Goal: Information Seeking & Learning: Understand process/instructions

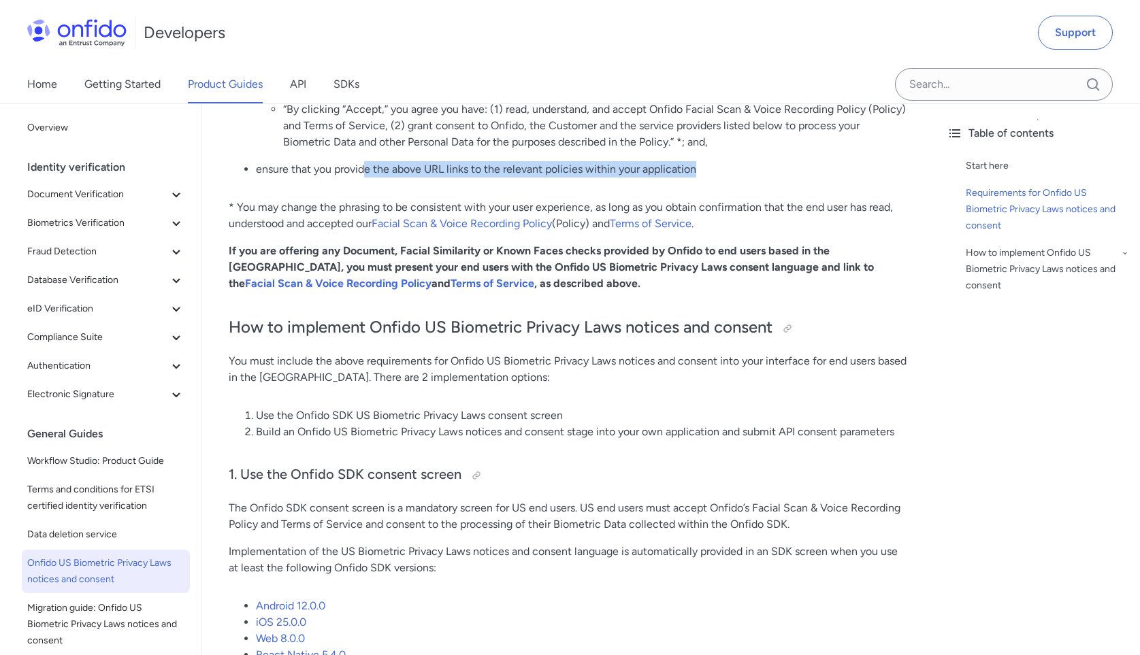
scroll to position [785, 0]
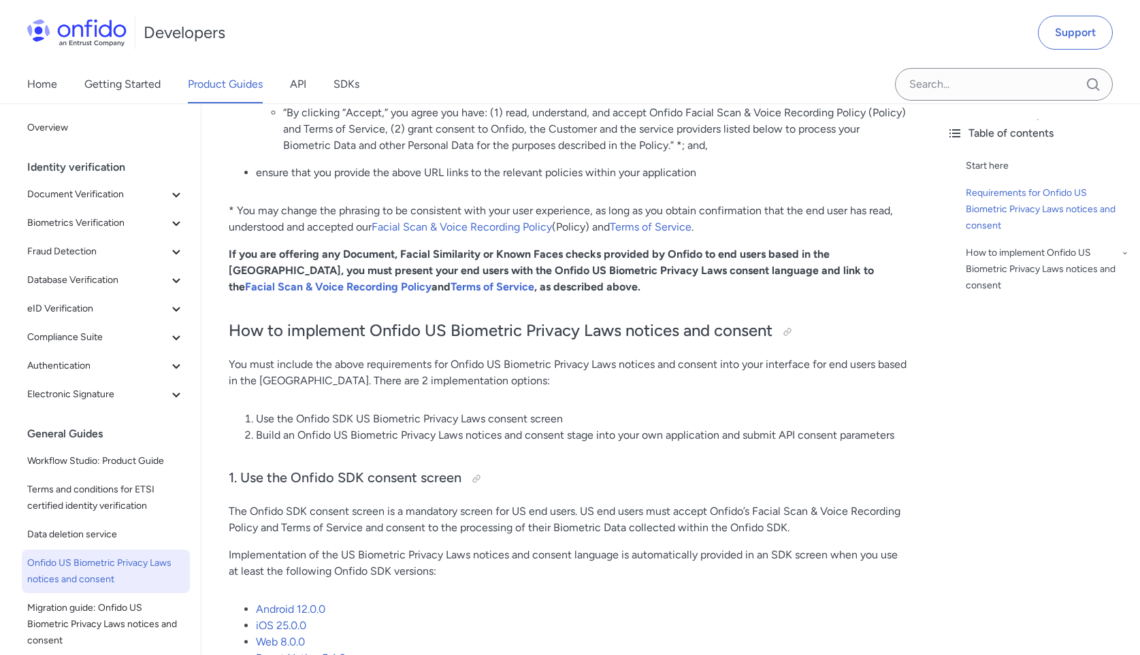
click at [421, 357] on p "You must include the above requirements for Onfido US Biometric Privacy Laws no…" at bounding box center [569, 373] width 680 height 33
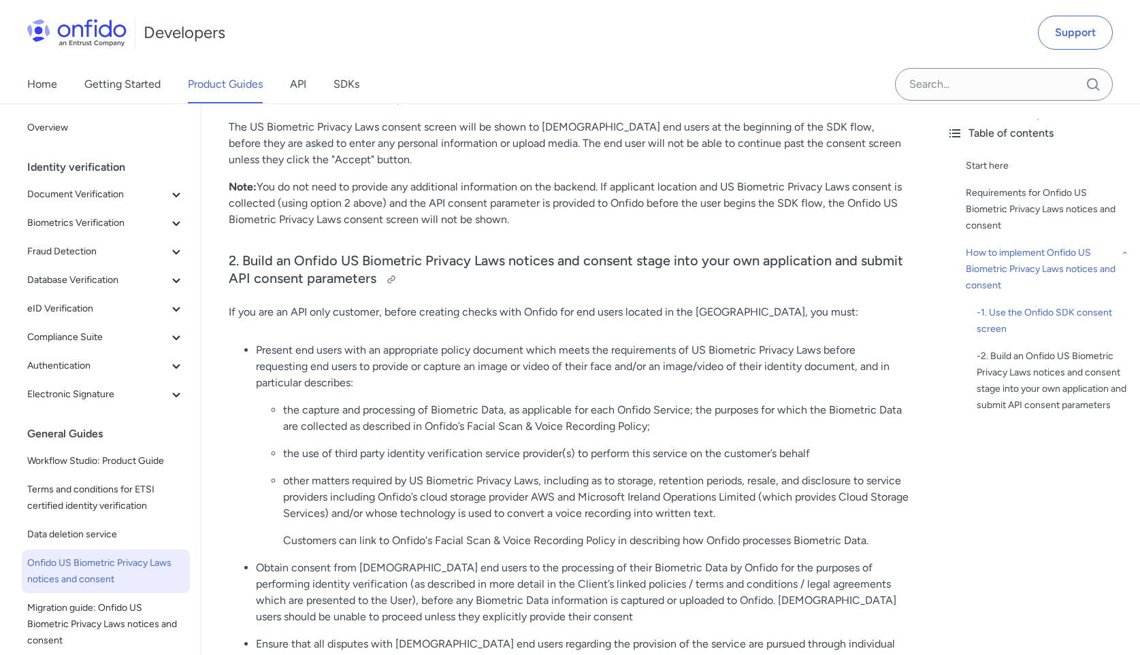
scroll to position [1655, 0]
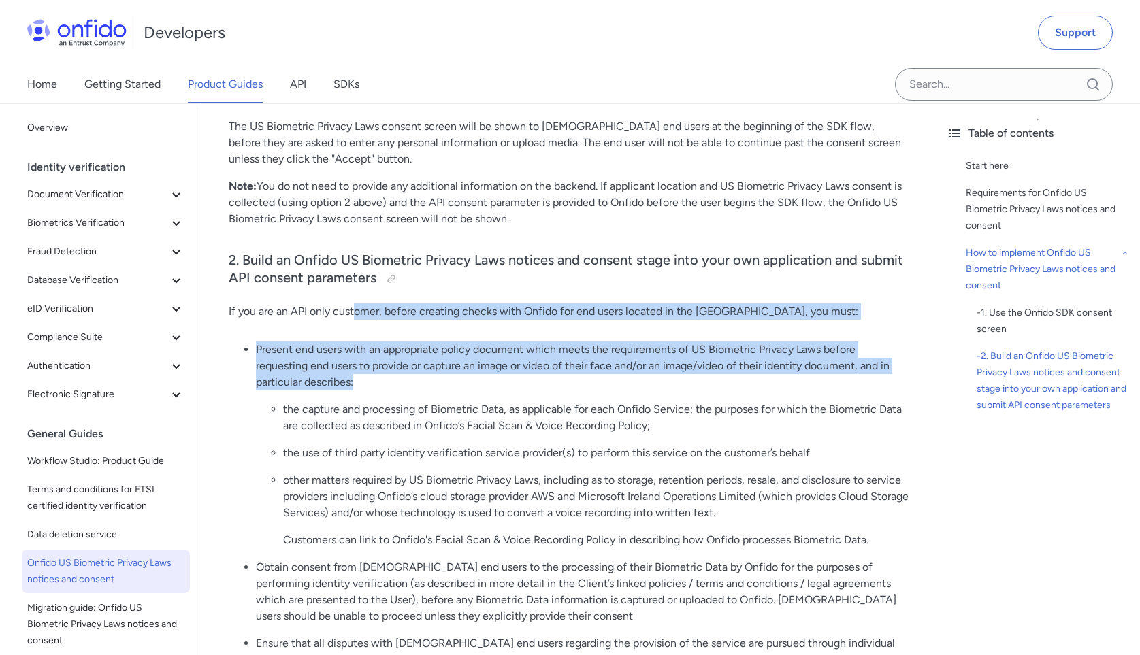
drag, startPoint x: 355, startPoint y: 268, endPoint x: 395, endPoint y: 342, distance: 83.8
click at [395, 340] on div "Onfido US Biometric Privacy Laws notices and consent ([GEOGRAPHIC_DATA]) Start …" at bounding box center [569, 96] width 680 height 3160
click at [395, 342] on p "Present end users with an appropriate policy document which meets the requireme…" at bounding box center [582, 366] width 653 height 49
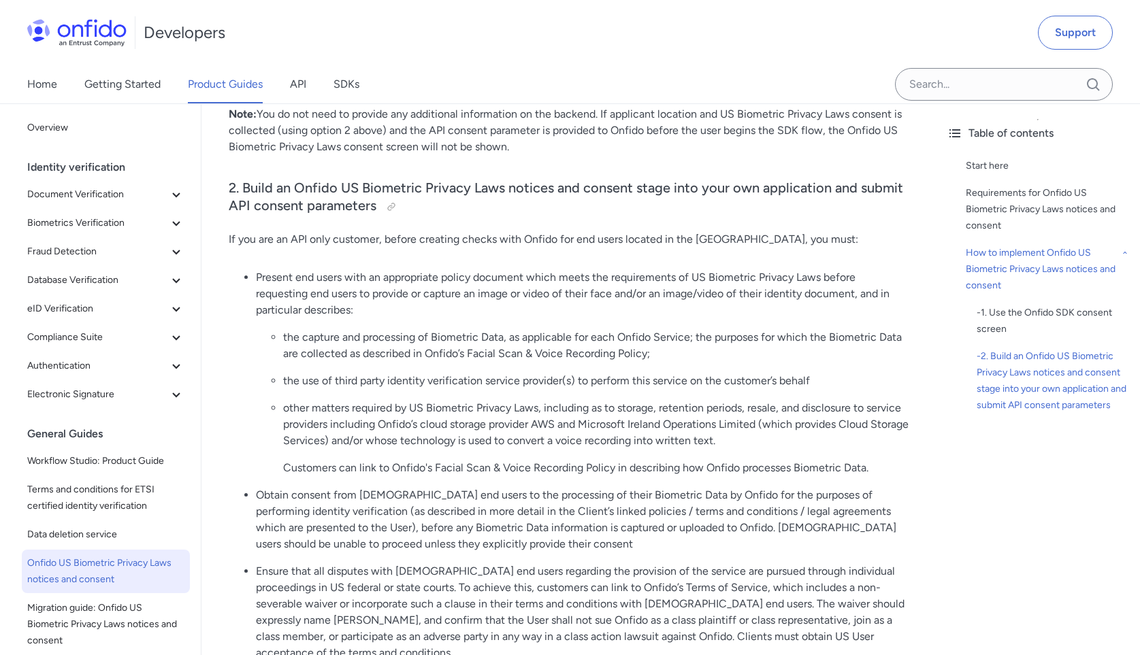
scroll to position [1729, 0]
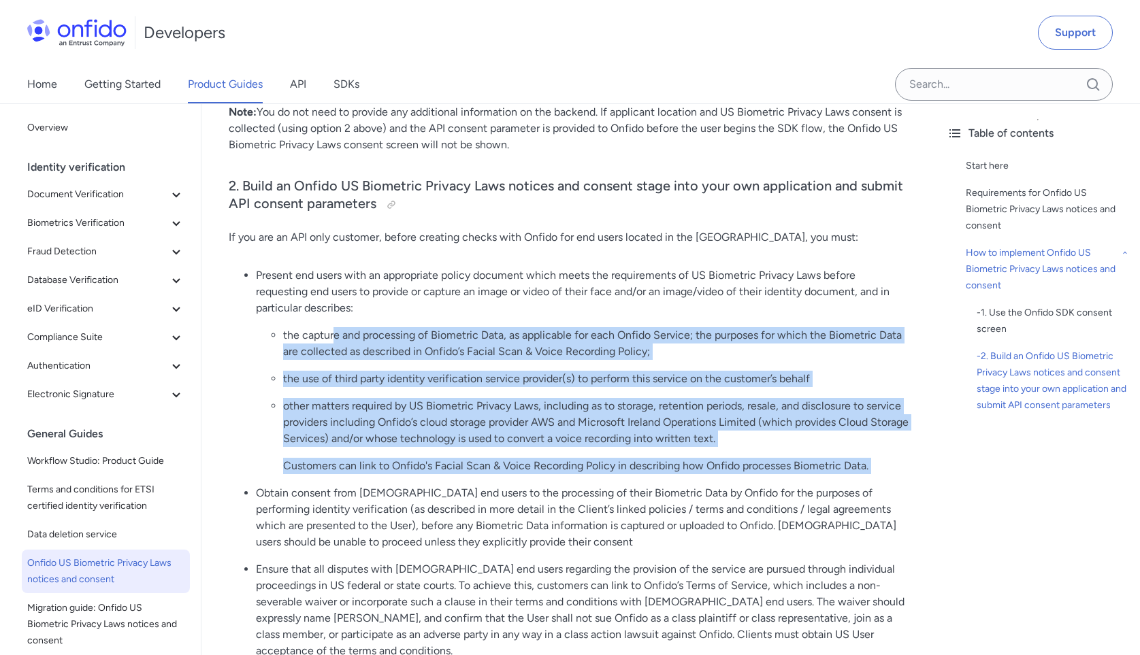
drag, startPoint x: 335, startPoint y: 292, endPoint x: 429, endPoint y: 438, distance: 173.7
click at [429, 438] on ul "Present end users with an appropriate policy document which meets the requireme…" at bounding box center [569, 504] width 680 height 474
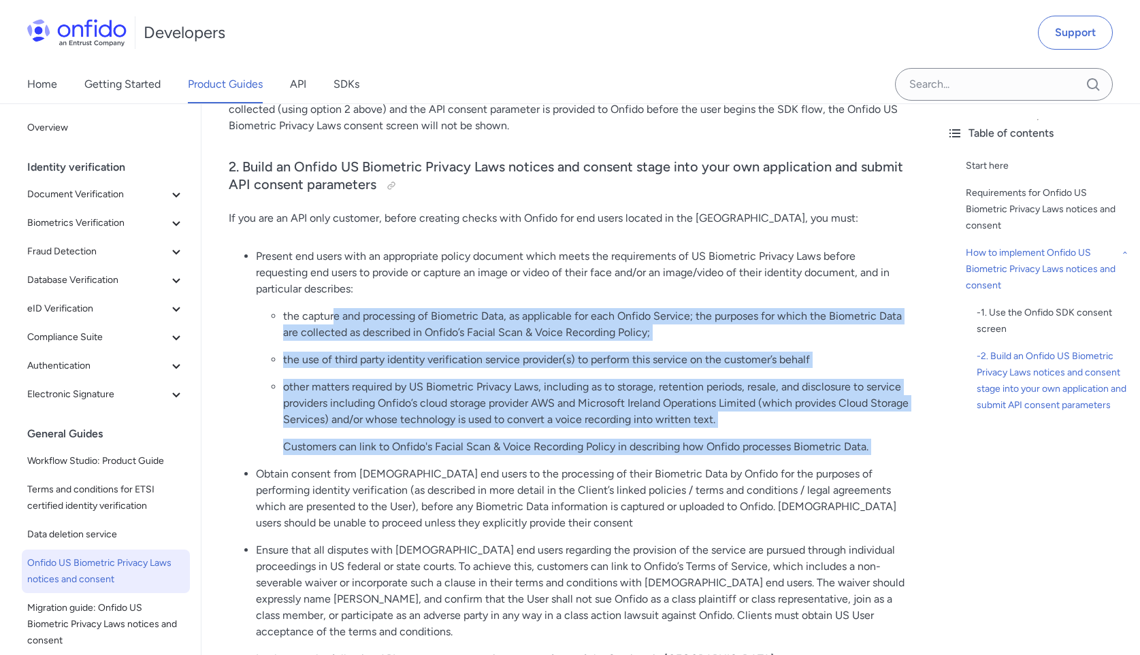
scroll to position [1749, 0]
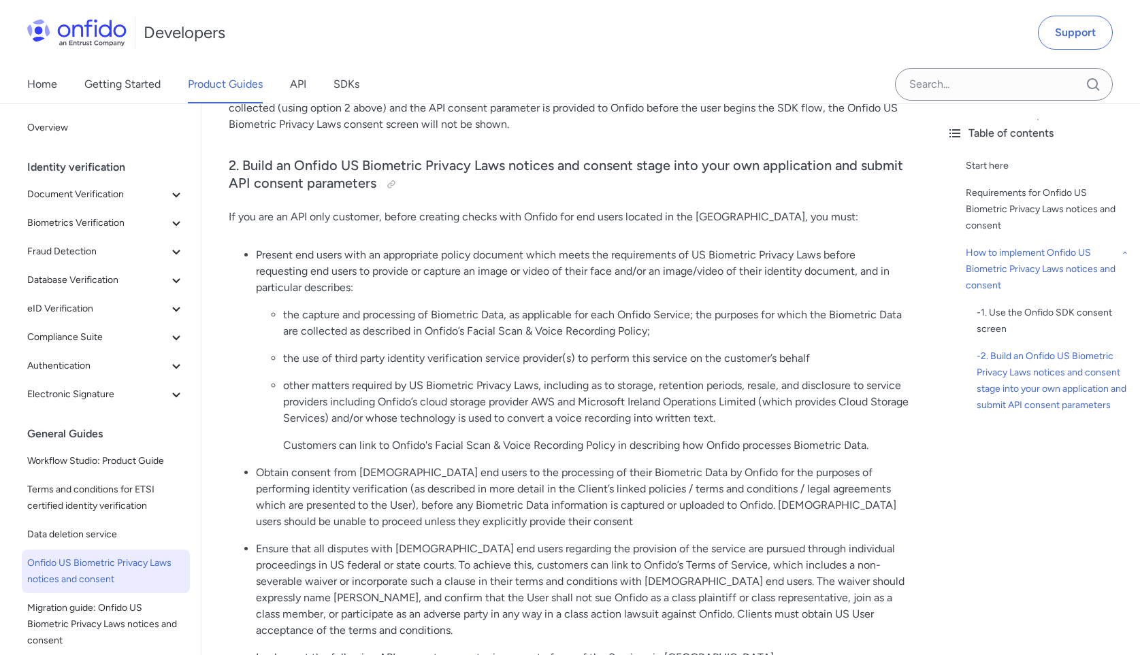
click at [431, 466] on p "Obtain consent from [DEMOGRAPHIC_DATA] end users to the processing of their Bio…" at bounding box center [582, 497] width 653 height 65
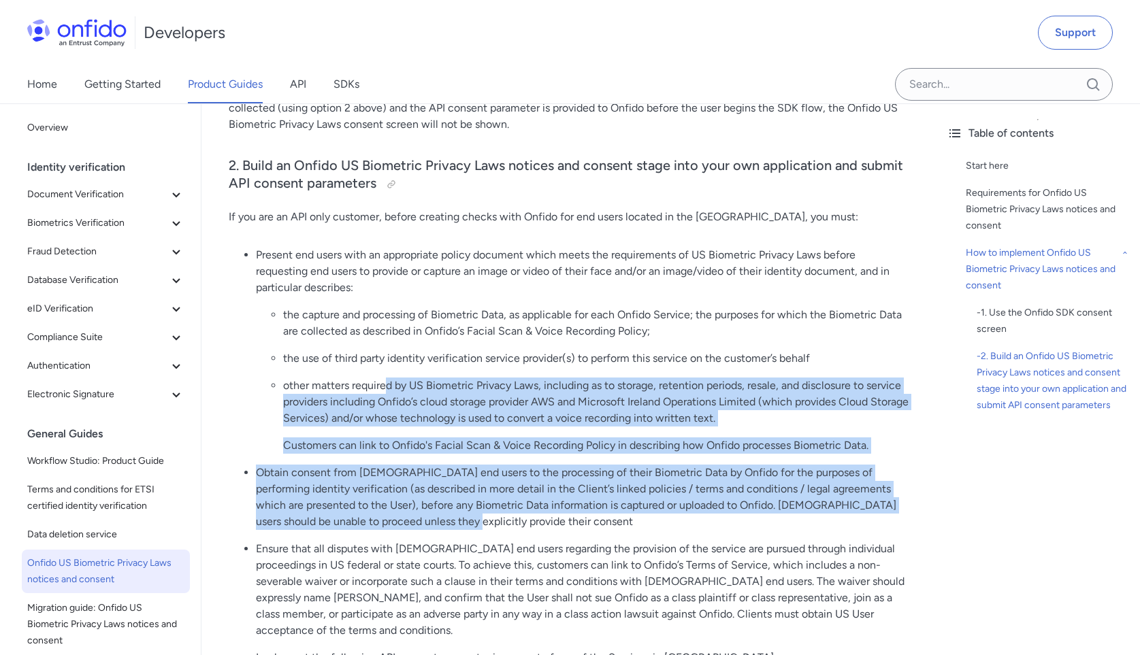
drag, startPoint x: 452, startPoint y: 476, endPoint x: 384, endPoint y: 337, distance: 155.2
click at [384, 339] on ul "Present end users with an appropriate policy document which meets the requireme…" at bounding box center [569, 484] width 680 height 474
click at [385, 378] on p "other matters required by US Biometric Privacy Laws, including as to storage, r…" at bounding box center [595, 402] width 625 height 49
drag, startPoint x: 367, startPoint y: 333, endPoint x: 451, endPoint y: 483, distance: 172.5
click at [451, 483] on ul "Present end users with an appropriate policy document which meets the requireme…" at bounding box center [569, 484] width 680 height 474
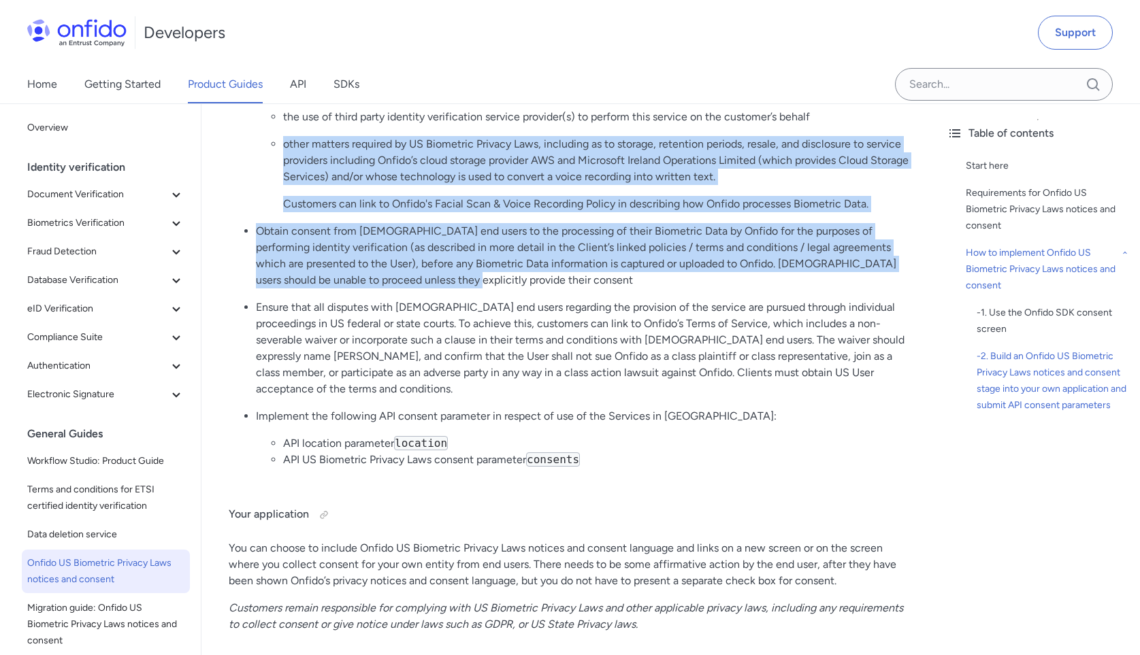
scroll to position [2022, 0]
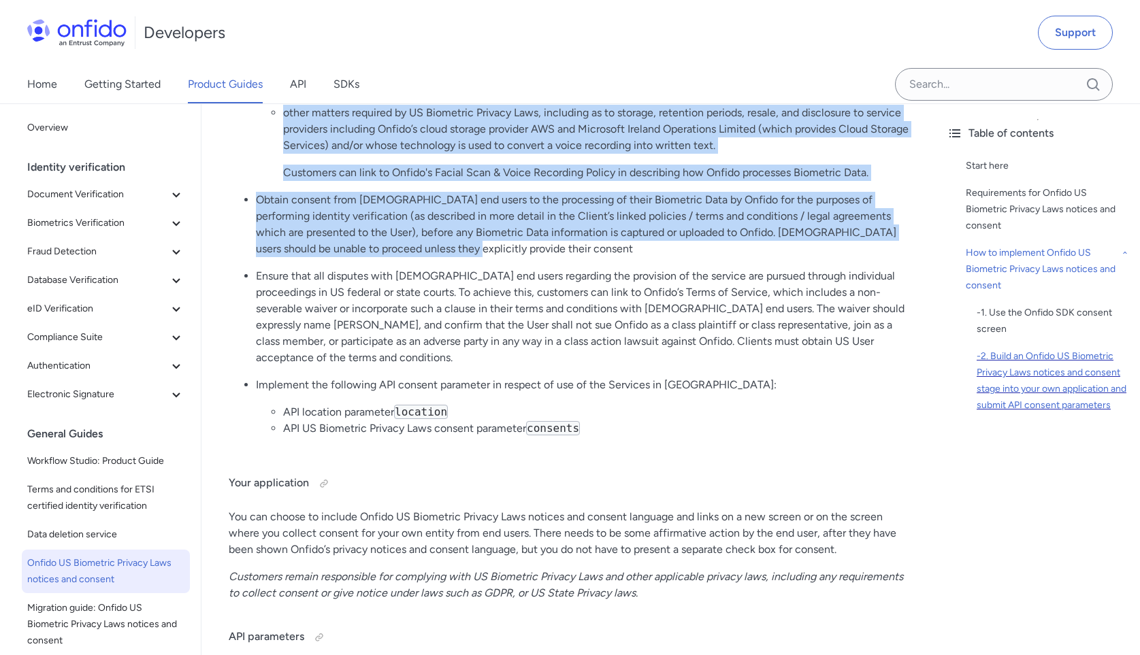
click at [1016, 389] on div "- 2. Build an Onfido US Biometric Privacy Laws notices and consent stage into y…" at bounding box center [1053, 380] width 152 height 65
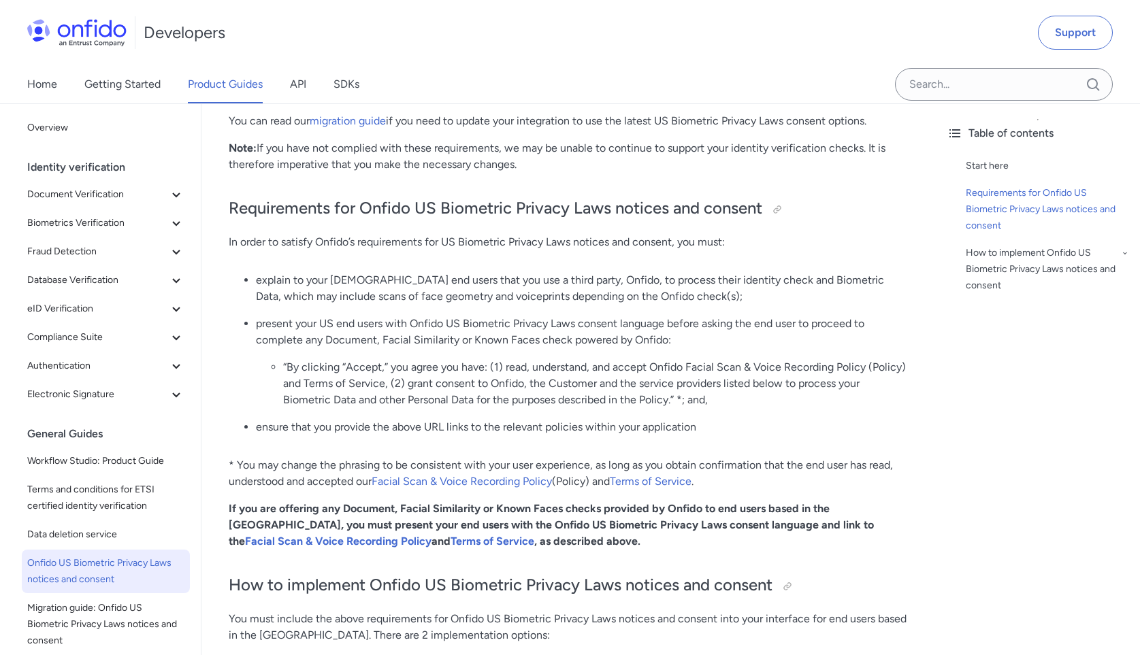
scroll to position [532, 0]
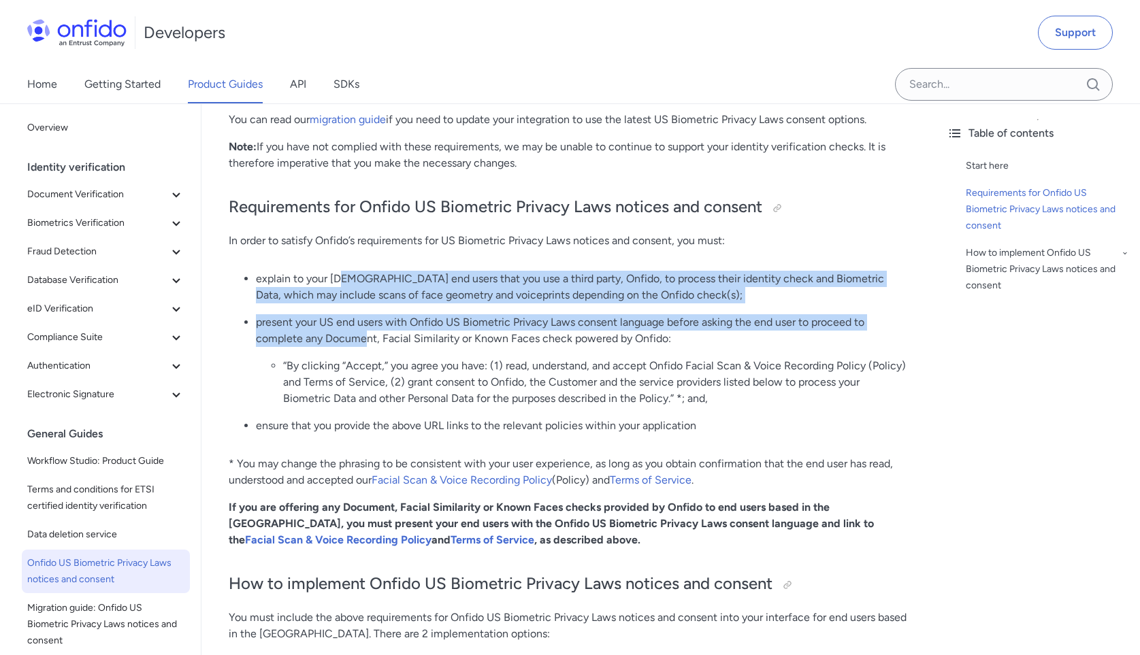
drag, startPoint x: 342, startPoint y: 250, endPoint x: 366, endPoint y: 312, distance: 66.0
click at [366, 312] on ul "explain to your [DEMOGRAPHIC_DATA] end users that you use a third party, Onfido…" at bounding box center [569, 358] width 680 height 174
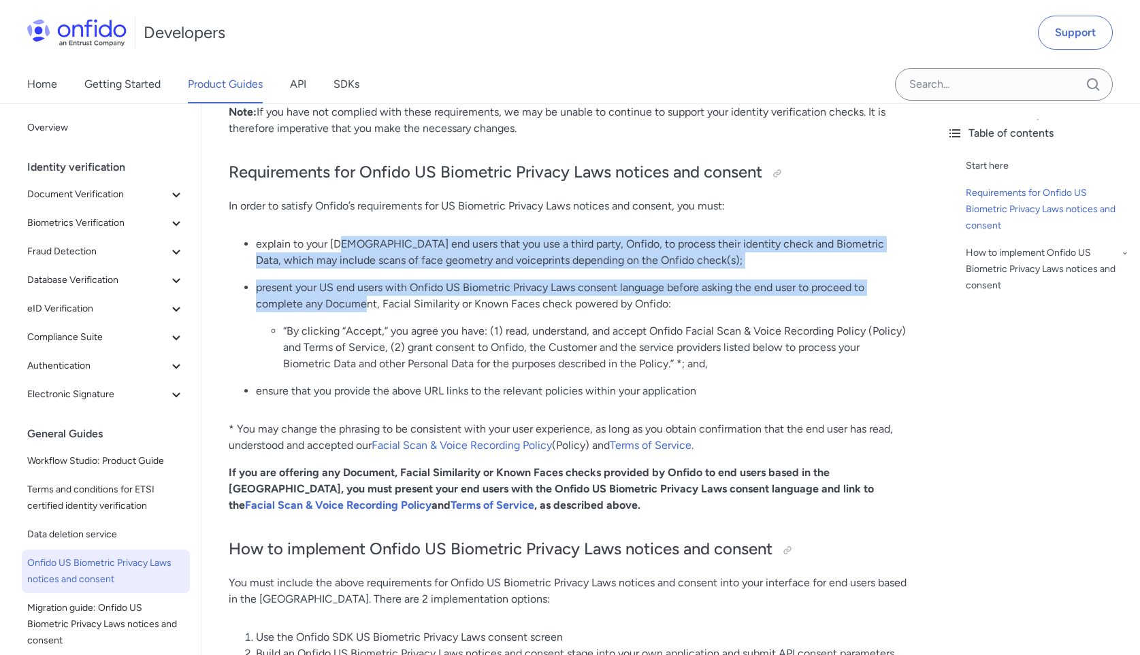
scroll to position [567, 0]
click at [616, 248] on ul "explain to your [DEMOGRAPHIC_DATA] end users that you use a third party, Onfido…" at bounding box center [569, 322] width 680 height 174
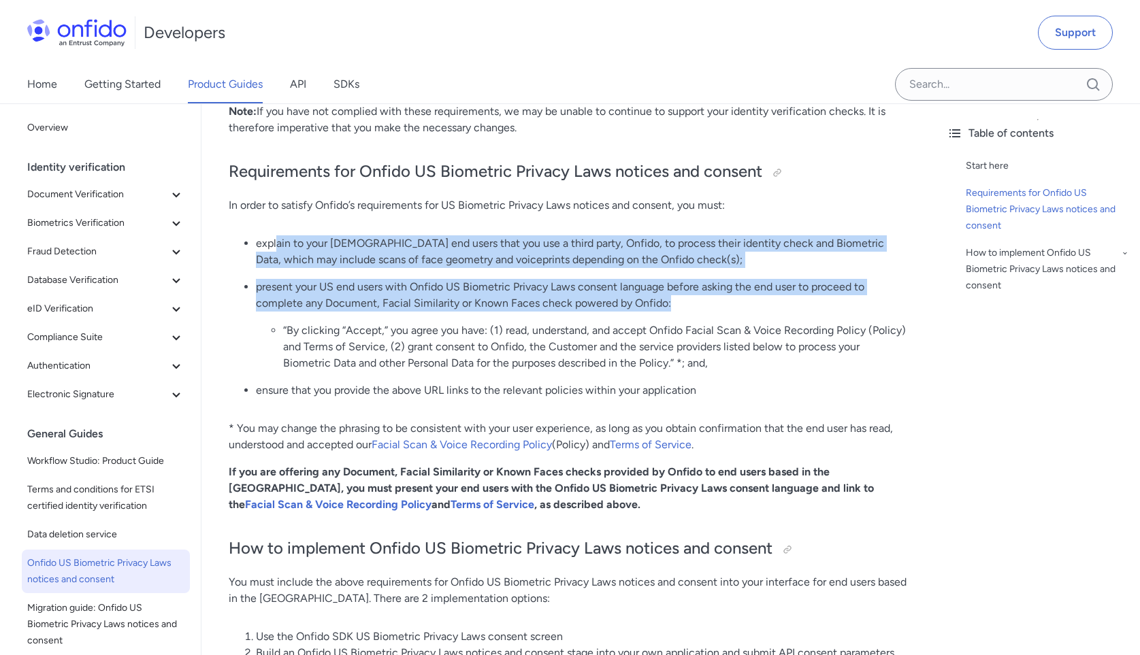
drag, startPoint x: 275, startPoint y: 216, endPoint x: 676, endPoint y: 274, distance: 405.0
click at [676, 274] on ul "explain to your [DEMOGRAPHIC_DATA] end users that you use a third party, Onfido…" at bounding box center [569, 322] width 680 height 174
click at [689, 279] on p "present your US end users with Onfido US Biometric Privacy Laws consent languag…" at bounding box center [582, 295] width 653 height 33
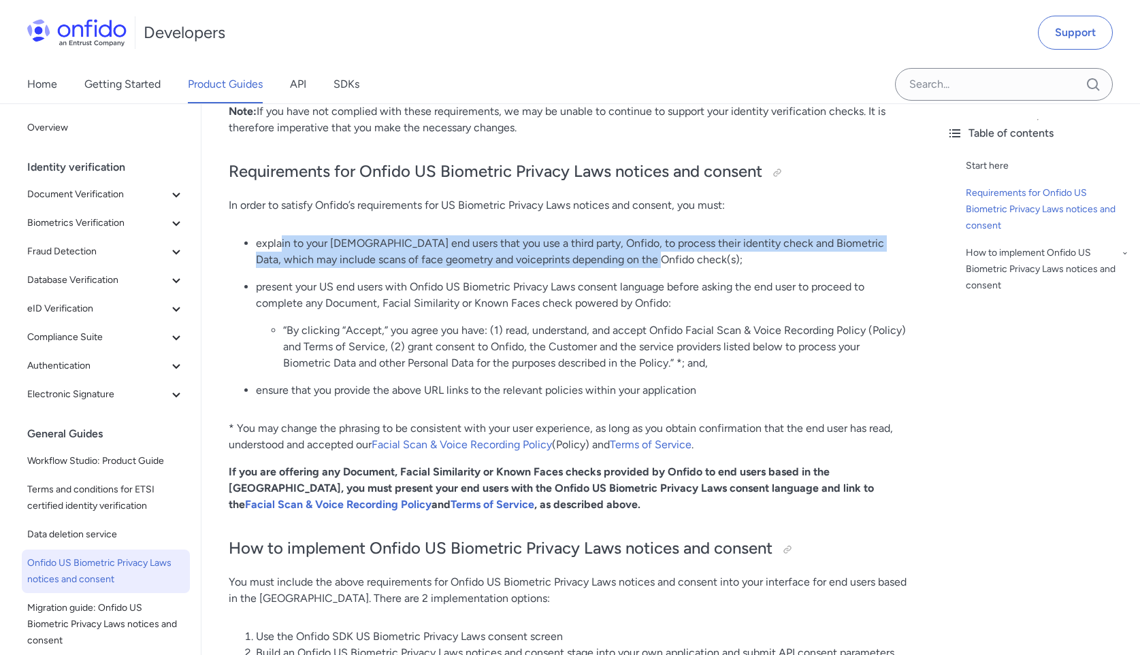
drag, startPoint x: 279, startPoint y: 220, endPoint x: 622, endPoint y: 238, distance: 343.5
click at [622, 238] on p "explain to your [DEMOGRAPHIC_DATA] end users that you use a third party, Onfido…" at bounding box center [582, 251] width 653 height 33
click at [621, 238] on p "explain to your [DEMOGRAPHIC_DATA] end users that you use a third party, Onfido…" at bounding box center [582, 251] width 653 height 33
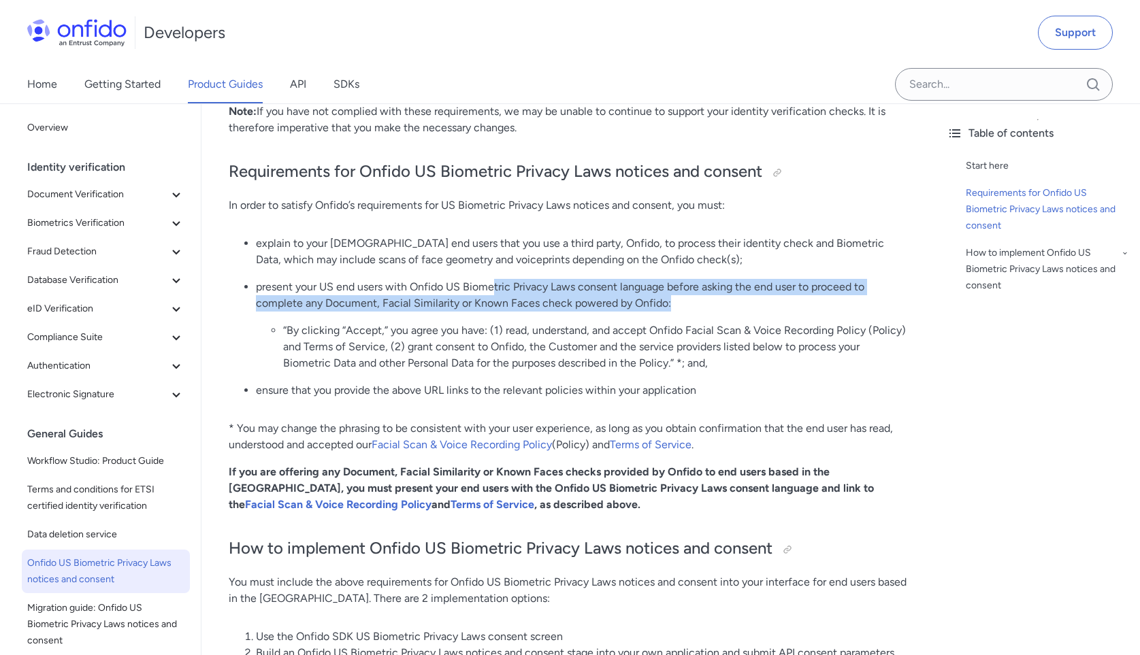
drag, startPoint x: 496, startPoint y: 258, endPoint x: 698, endPoint y: 270, distance: 202.5
click at [698, 279] on p "present your US end users with Onfido US Biometric Privacy Laws consent languag…" at bounding box center [582, 295] width 653 height 33
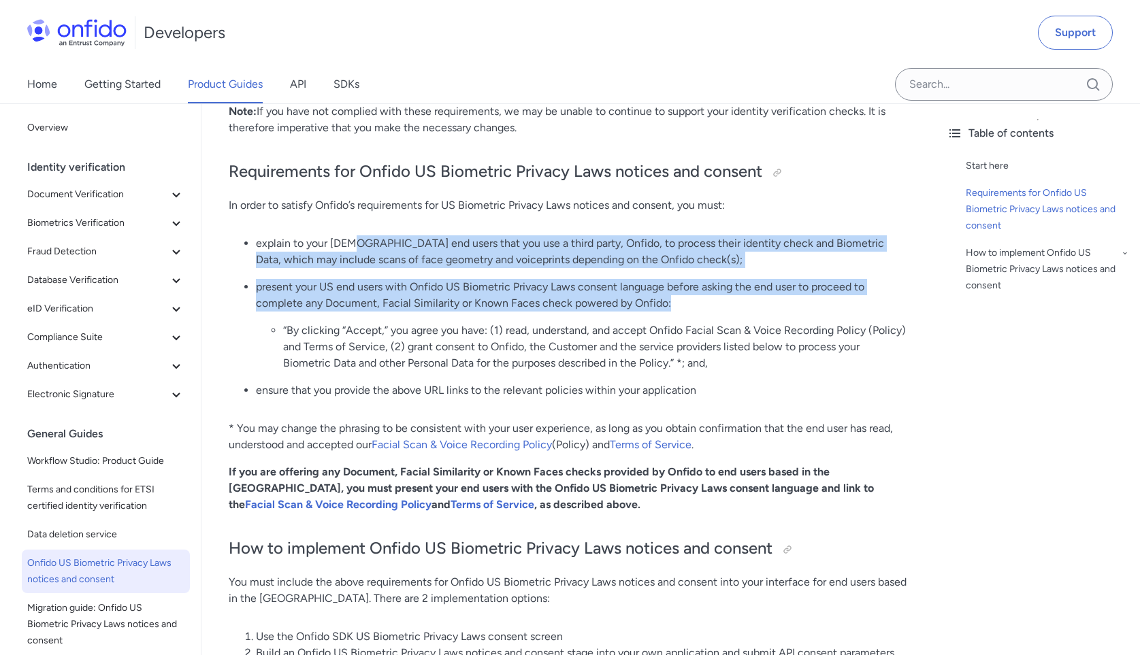
drag, startPoint x: 676, startPoint y: 274, endPoint x: 353, endPoint y: 216, distance: 327.8
click at [353, 235] on ul "explain to your [DEMOGRAPHIC_DATA] end users that you use a third party, Onfido…" at bounding box center [569, 322] width 680 height 174
click at [353, 235] on p "explain to your [DEMOGRAPHIC_DATA] end users that you use a third party, Onfido…" at bounding box center [582, 251] width 653 height 33
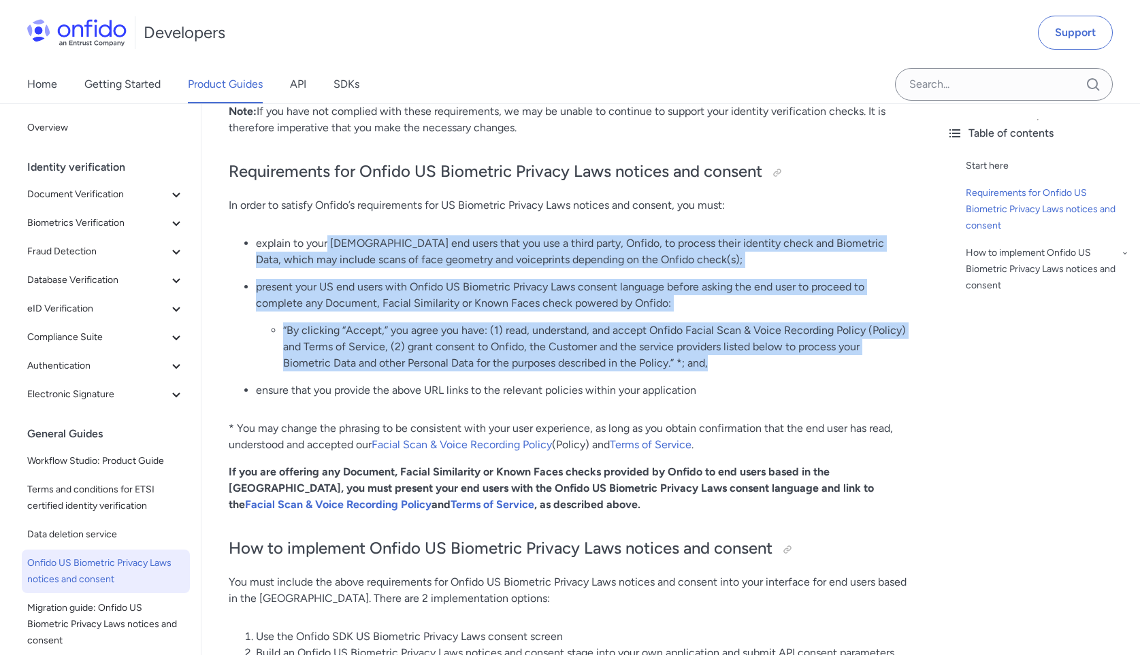
drag, startPoint x: 327, startPoint y: 213, endPoint x: 746, endPoint y: 333, distance: 436.0
click at [746, 333] on ul "explain to your [DEMOGRAPHIC_DATA] end users that you use a third party, Onfido…" at bounding box center [569, 322] width 680 height 174
click at [746, 333] on li "“By clicking “Accept,” you agree you have: (1) read, understand, and accept Onf…" at bounding box center [595, 347] width 625 height 49
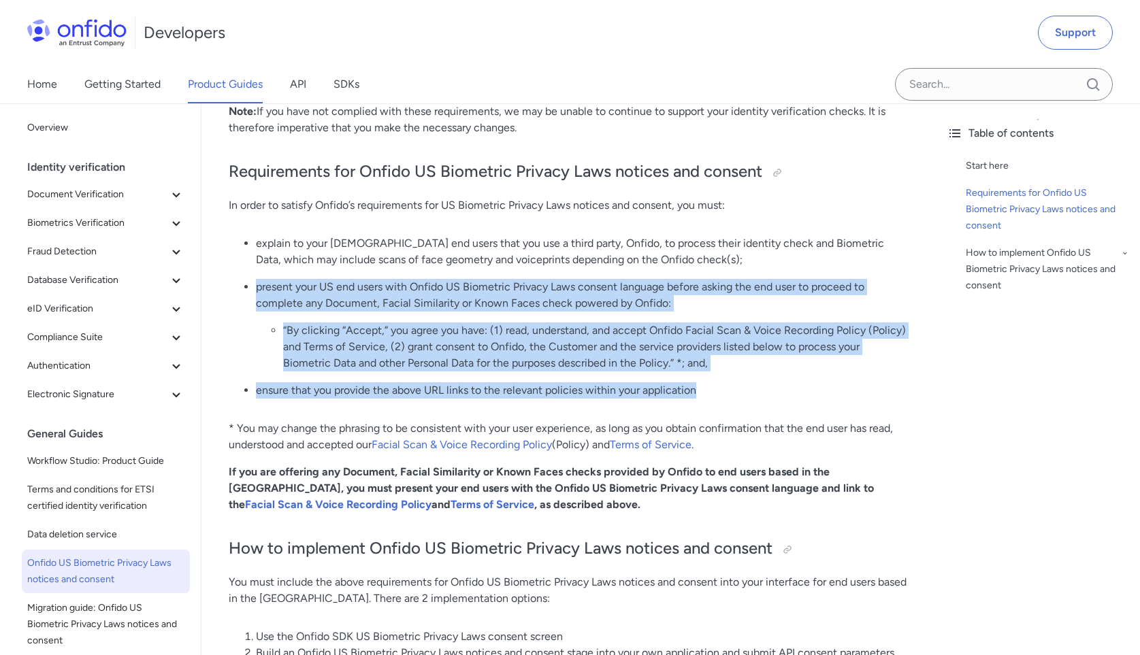
drag, startPoint x: 745, startPoint y: 370, endPoint x: 485, endPoint y: 248, distance: 287.5
click at [485, 248] on ul "explain to your [DEMOGRAPHIC_DATA] end users that you use a third party, Onfido…" at bounding box center [569, 322] width 680 height 174
click at [504, 280] on p "present your US end users with Onfido US Biometric Privacy Laws consent languag…" at bounding box center [582, 295] width 653 height 33
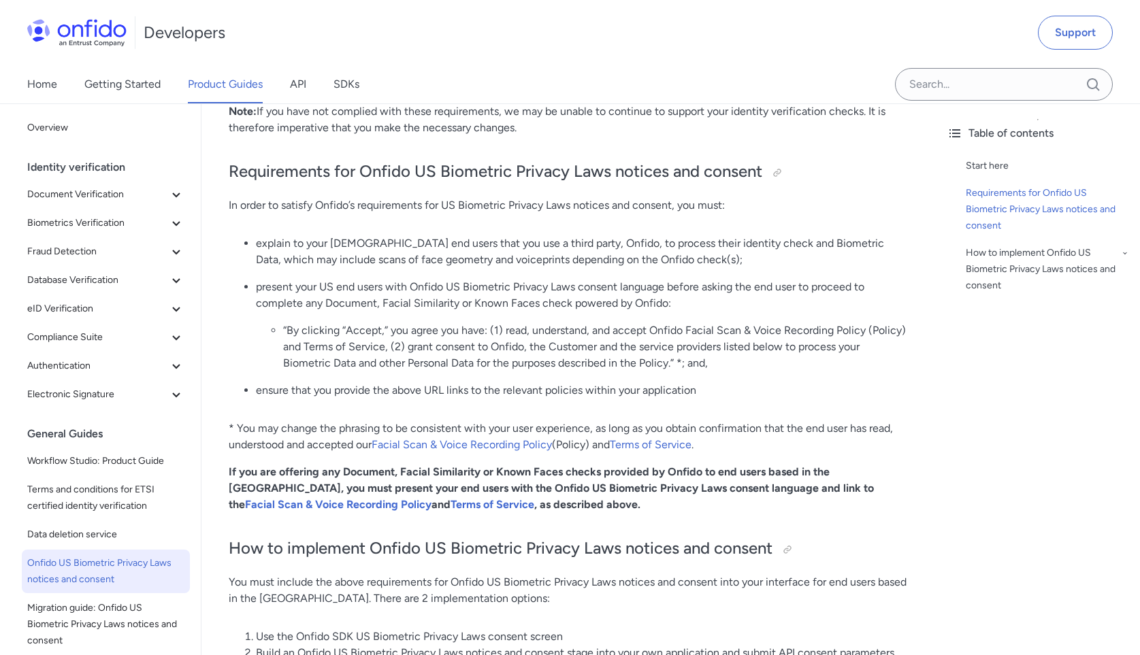
click at [419, 383] on p "ensure that you provide the above URL links to the relevant policies within you…" at bounding box center [582, 391] width 653 height 16
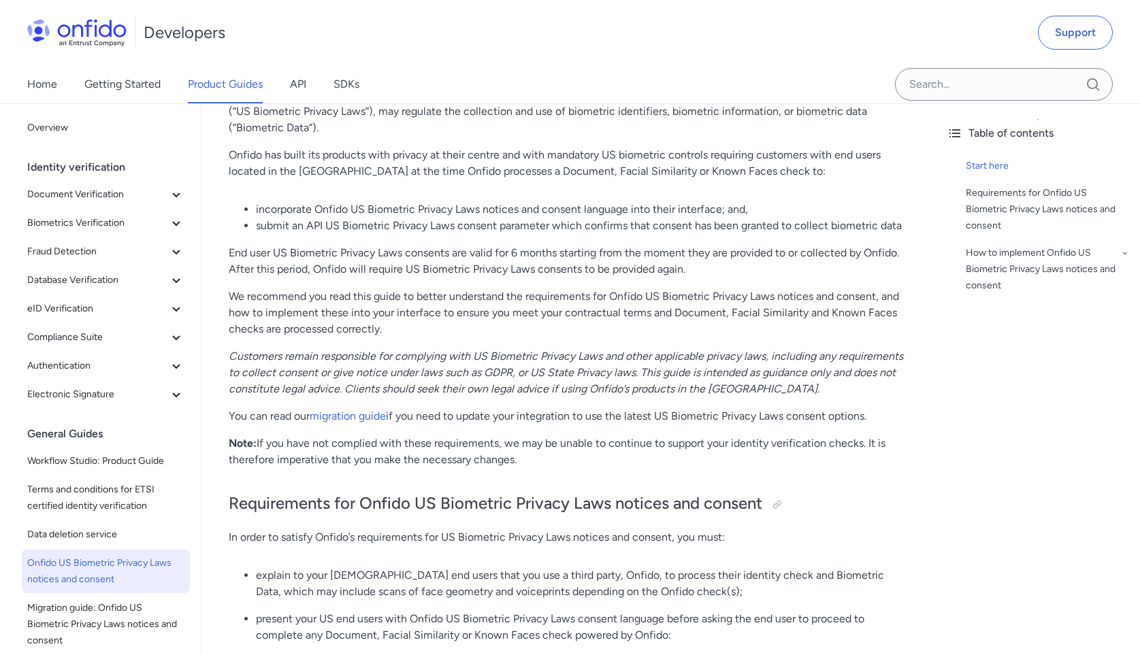
scroll to position [233, 0]
click at [353, 412] on link "migration guide" at bounding box center [348, 418] width 76 height 13
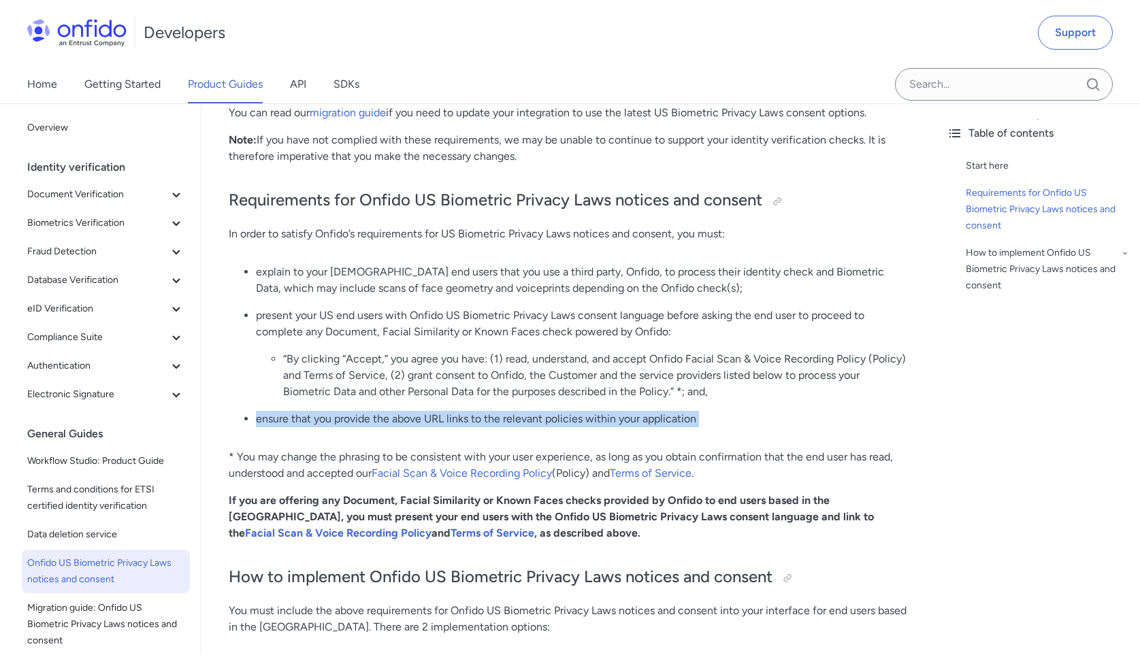
scroll to position [539, 0]
click at [747, 410] on p "ensure that you provide the above URL links to the relevant policies within you…" at bounding box center [582, 418] width 653 height 16
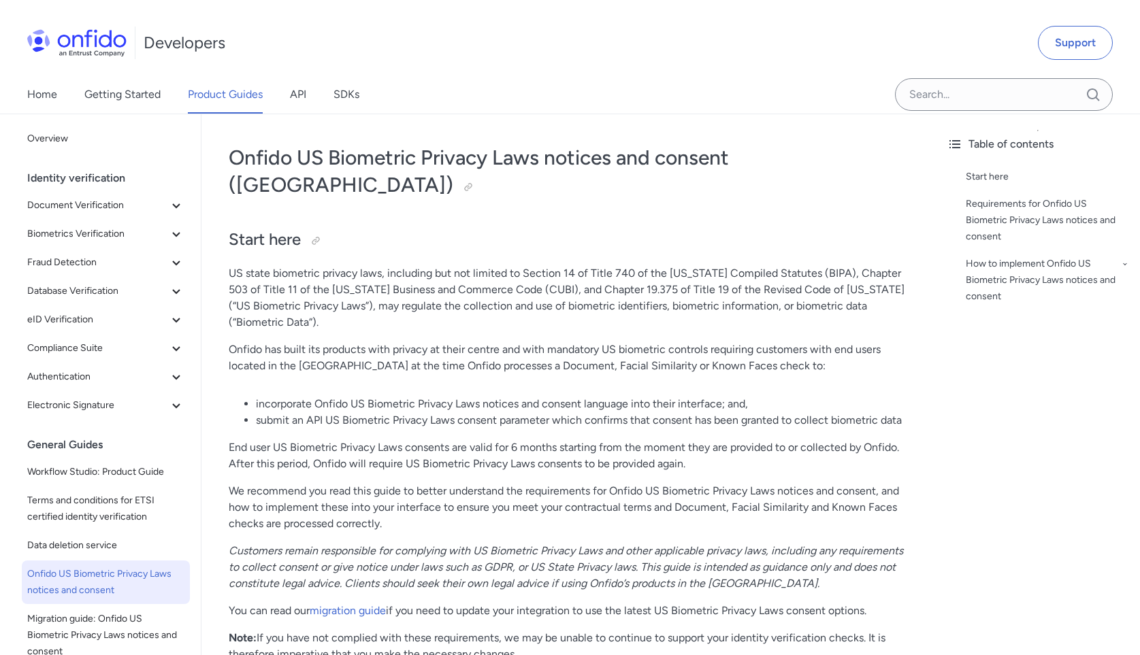
scroll to position [70, 0]
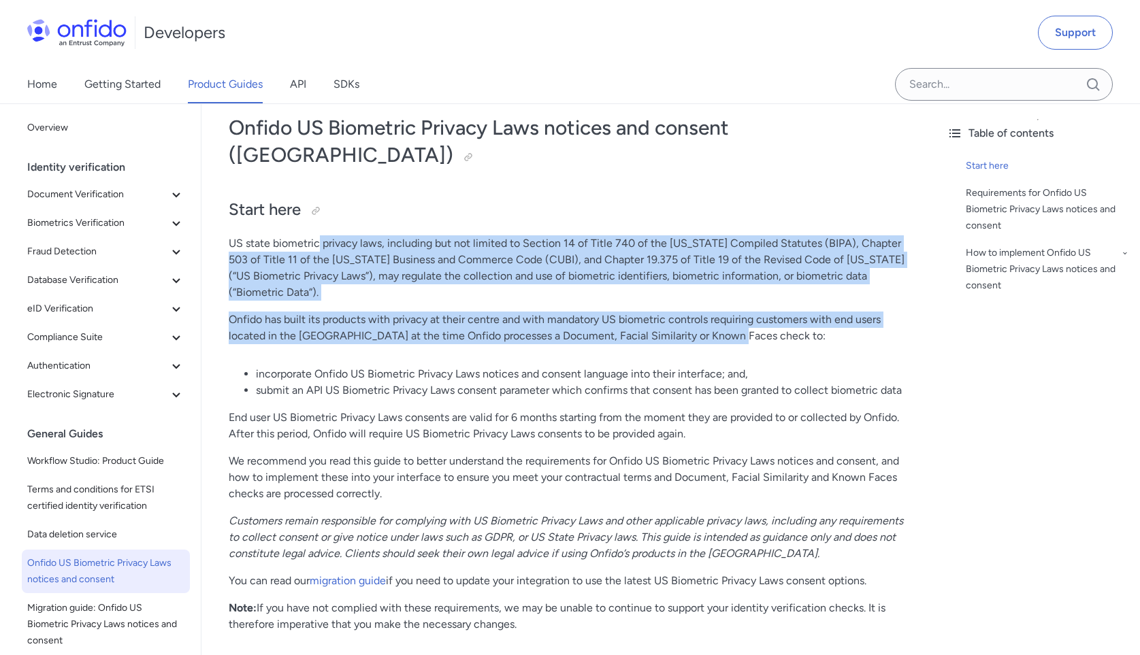
drag, startPoint x: 320, startPoint y: 209, endPoint x: 427, endPoint y: 323, distance: 157.0
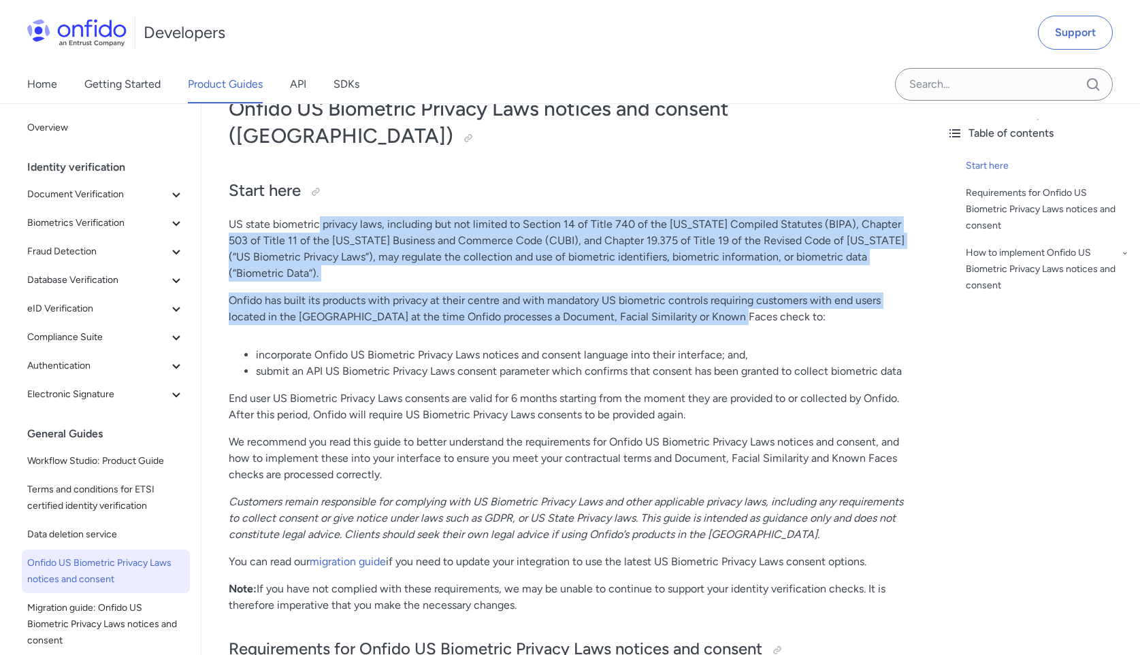
scroll to position [93, 0]
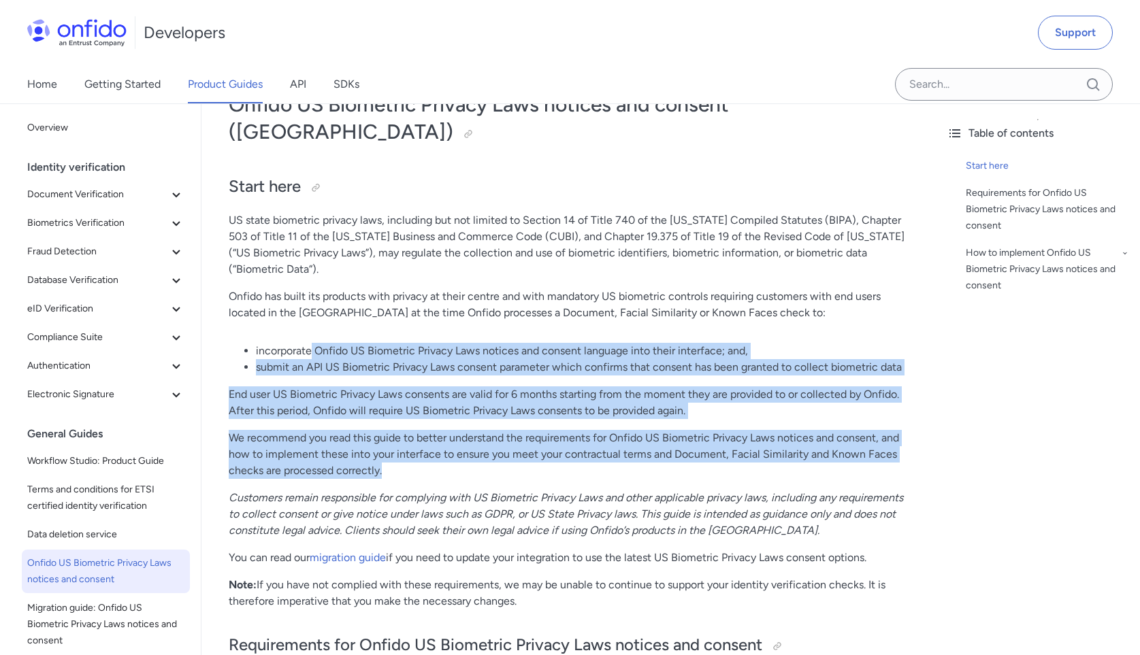
drag, startPoint x: 313, startPoint y: 331, endPoint x: 431, endPoint y: 455, distance: 170.9
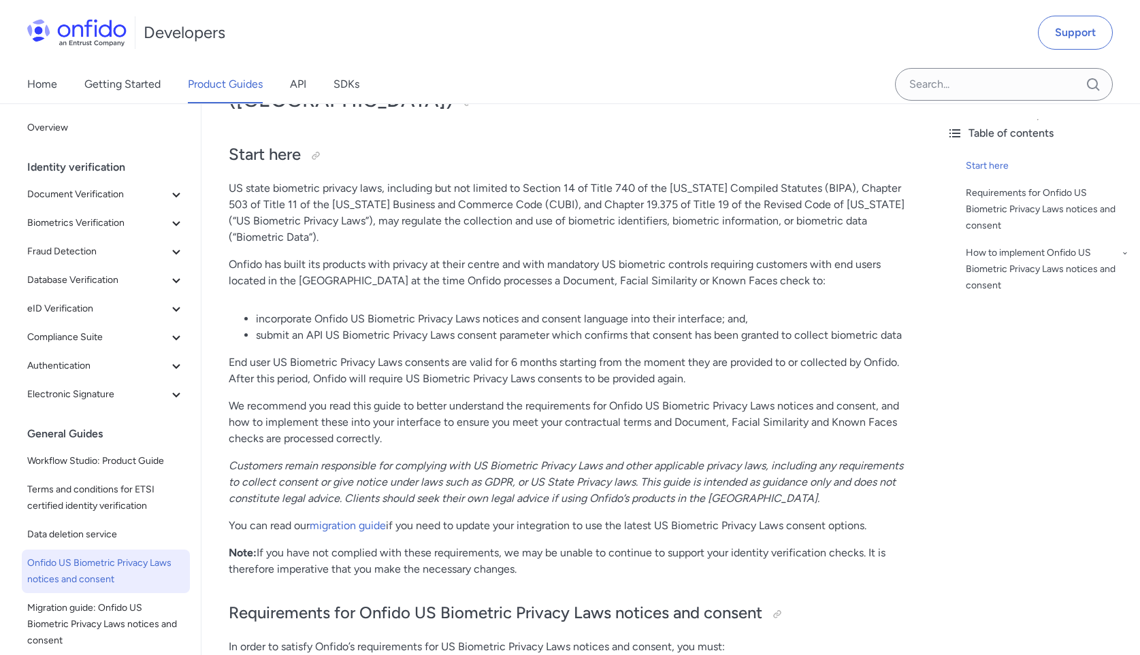
scroll to position [125, 0]
drag, startPoint x: 317, startPoint y: 384, endPoint x: 412, endPoint y: 414, distance: 99.2
click at [412, 414] on p "We recommend you read this guide to better understand the requirements for Onfi…" at bounding box center [569, 423] width 680 height 49
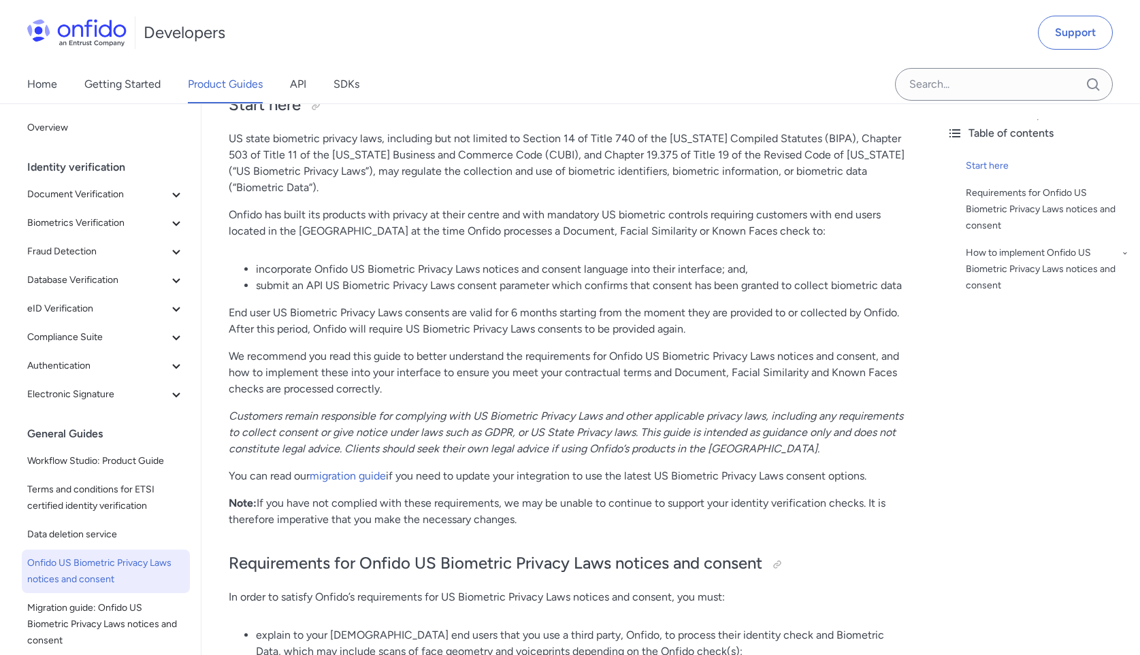
scroll to position [183, 0]
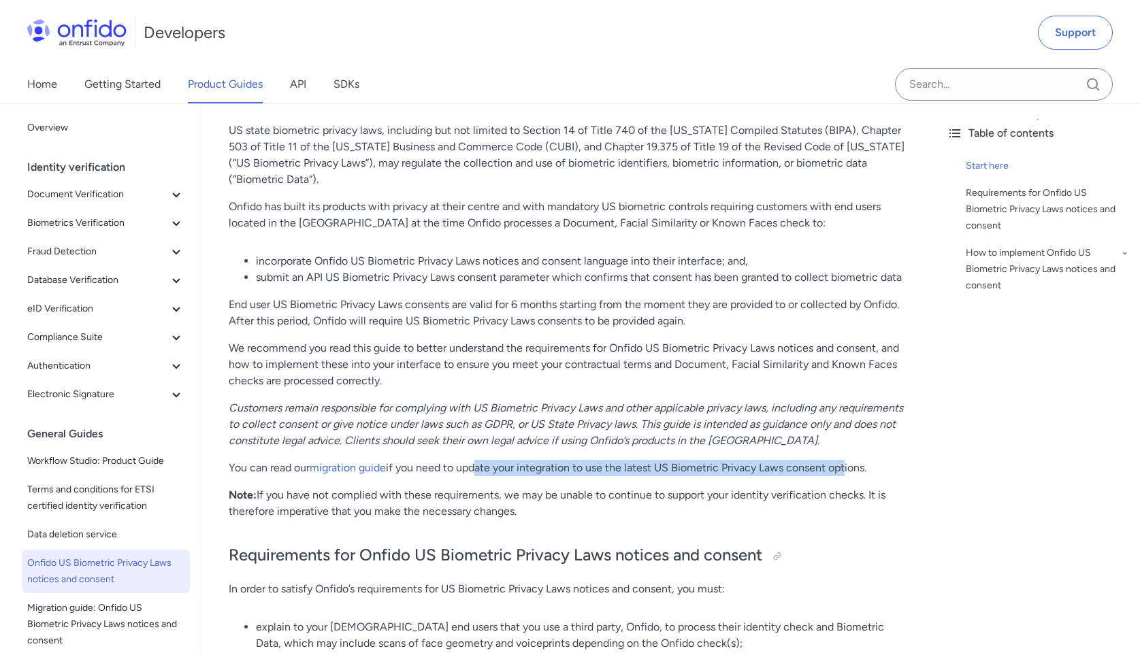
drag, startPoint x: 473, startPoint y: 438, endPoint x: 845, endPoint y: 445, distance: 371.7
click at [845, 460] on p "You can read our migration guide if you need to update your integration to use …" at bounding box center [569, 468] width 680 height 16
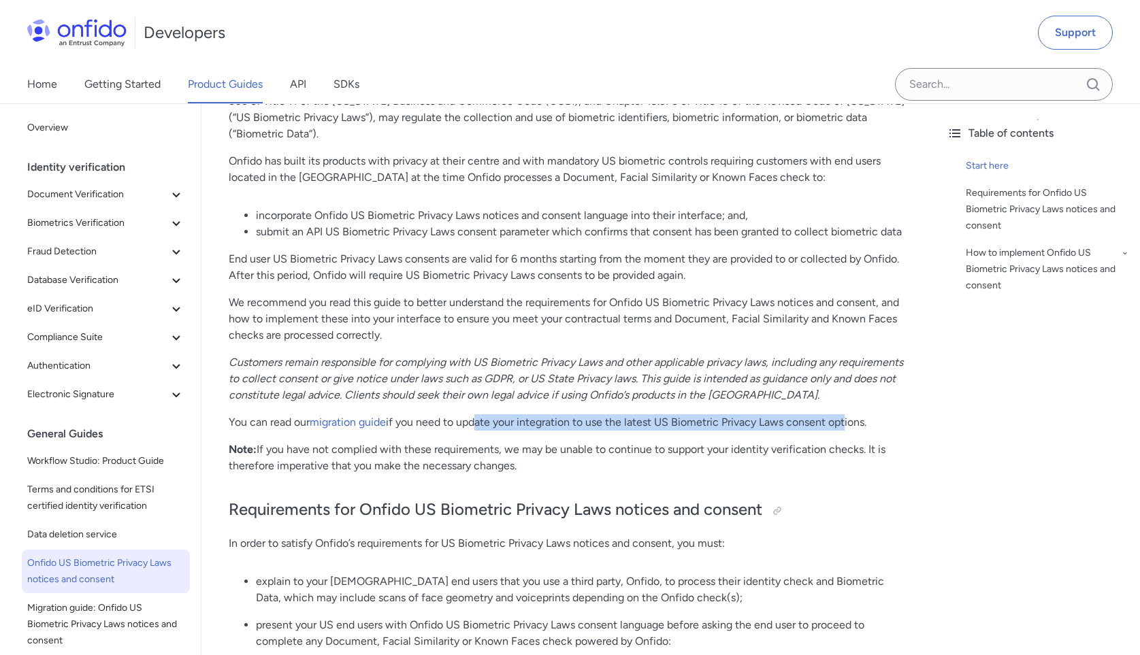
scroll to position [241, 0]
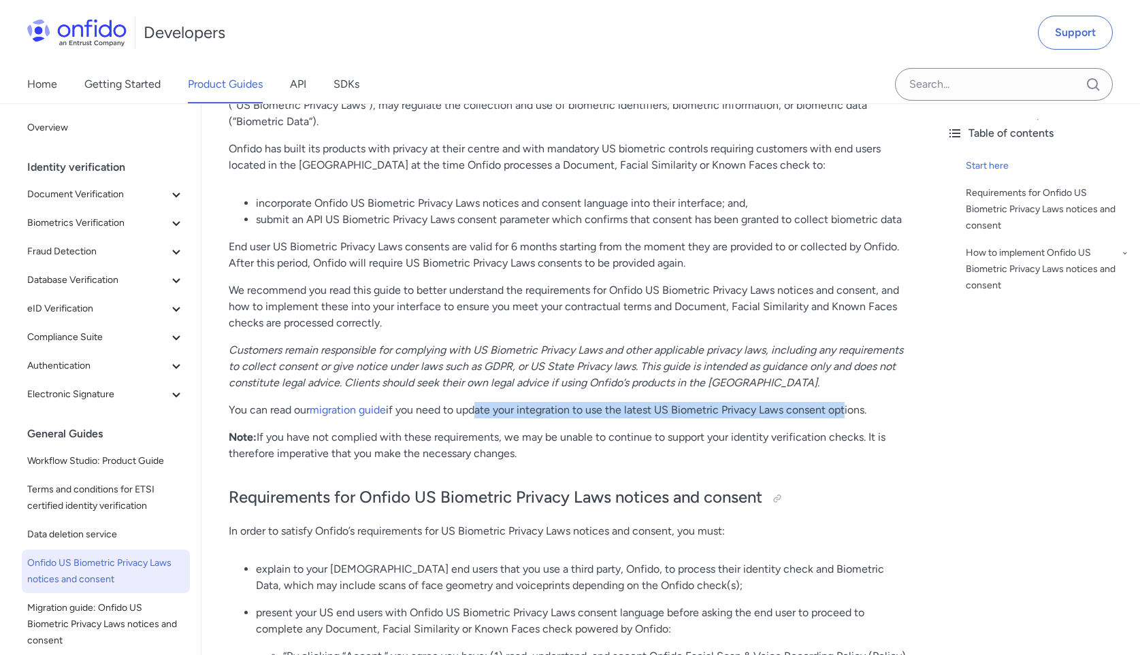
drag, startPoint x: 279, startPoint y: 410, endPoint x: 531, endPoint y: 421, distance: 252.1
click at [531, 429] on p "Note: If you have not complied with these requirements, we may be unable to con…" at bounding box center [569, 445] width 680 height 33
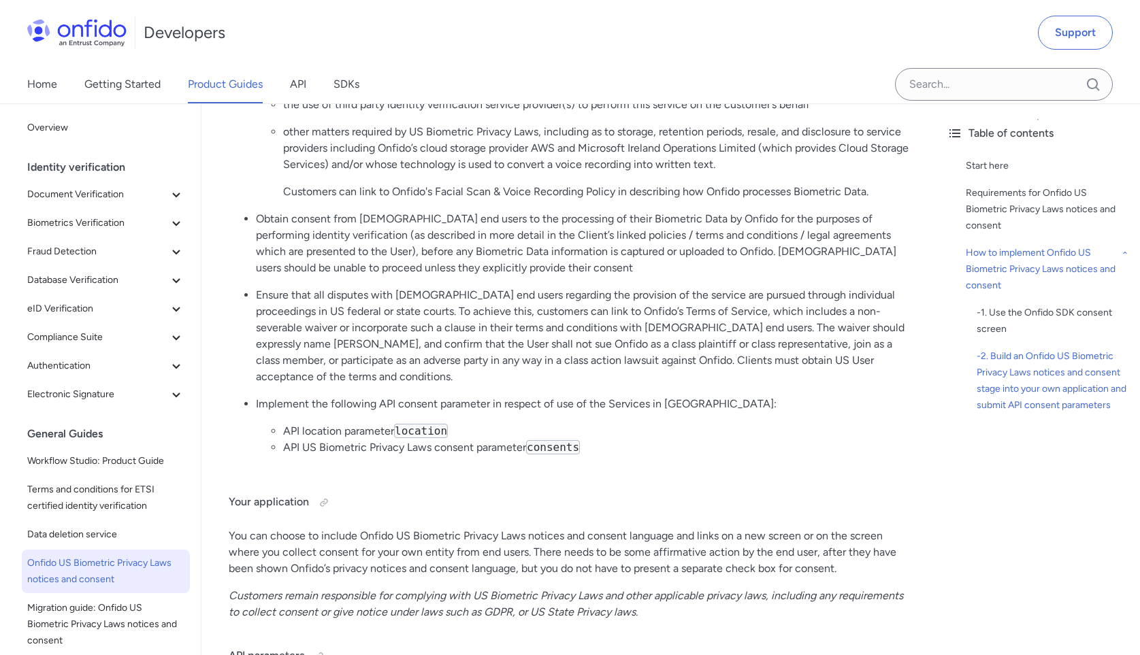
scroll to position [2004, 0]
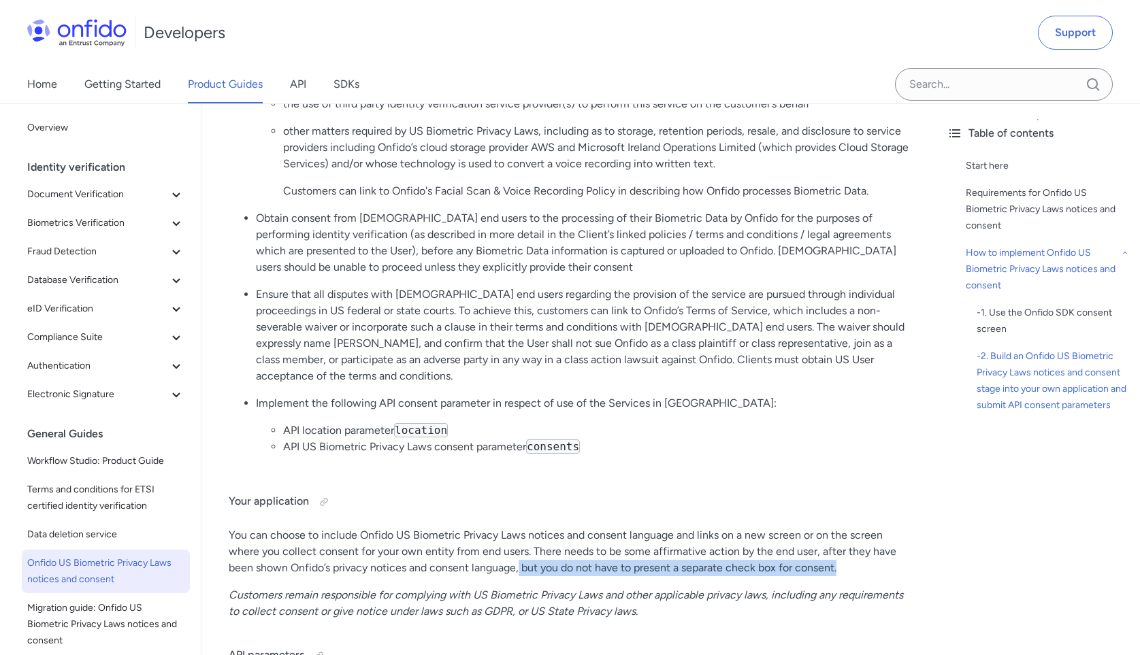
drag, startPoint x: 519, startPoint y: 506, endPoint x: 848, endPoint y: 504, distance: 329.4
click at [849, 527] on p "You can choose to include Onfido US Biometric Privacy Laws notices and consent …" at bounding box center [569, 551] width 680 height 49
click at [828, 587] on p "Customers remain responsible for complying with US Biometric Privacy Laws and o…" at bounding box center [569, 603] width 680 height 33
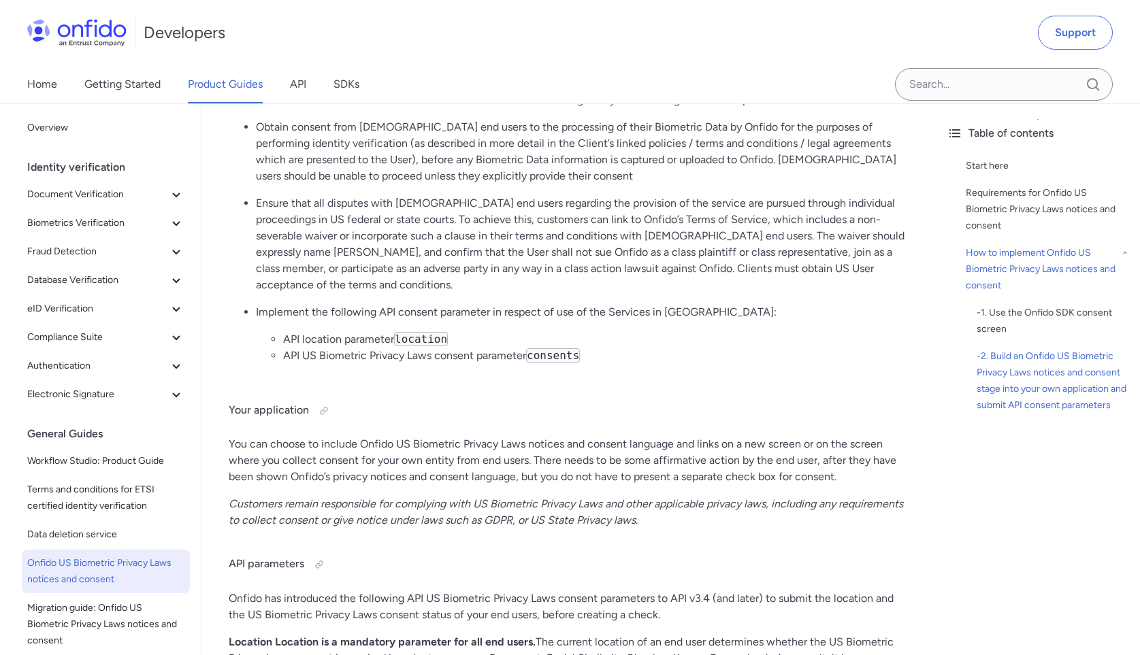
scroll to position [2097, 0]
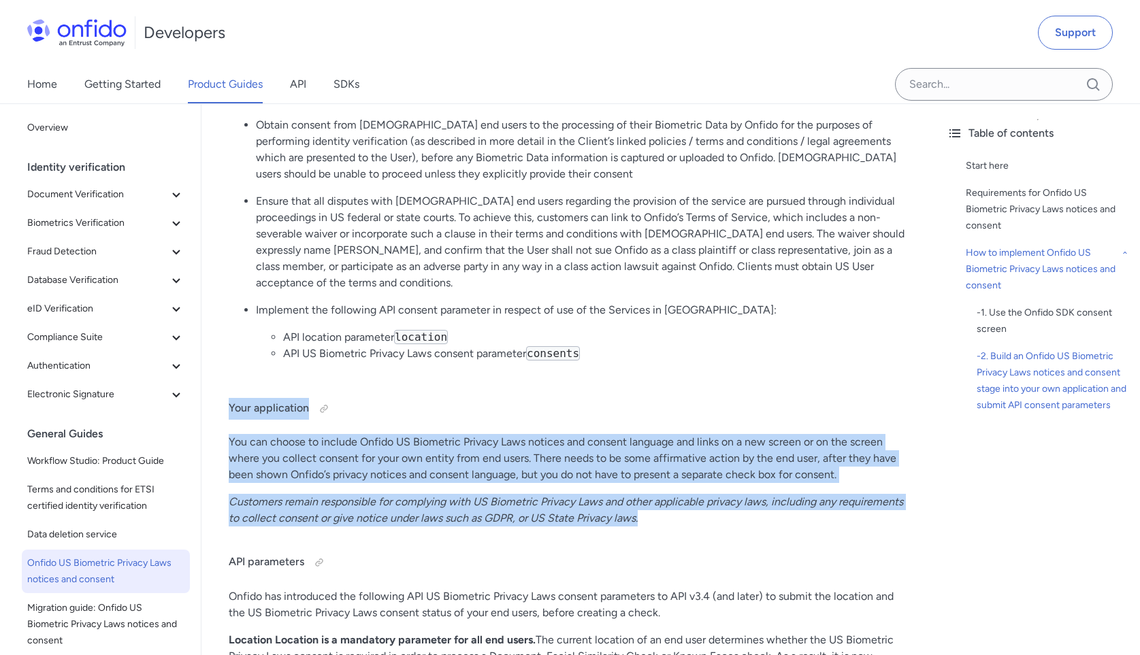
drag, startPoint x: 229, startPoint y: 346, endPoint x: 652, endPoint y: 455, distance: 436.6
copy div "Your application You can choose to include Onfido US Biometric Privacy Laws not…"
click at [694, 494] on p "Customers remain responsible for complying with US Biometric Privacy Laws and o…" at bounding box center [569, 510] width 680 height 33
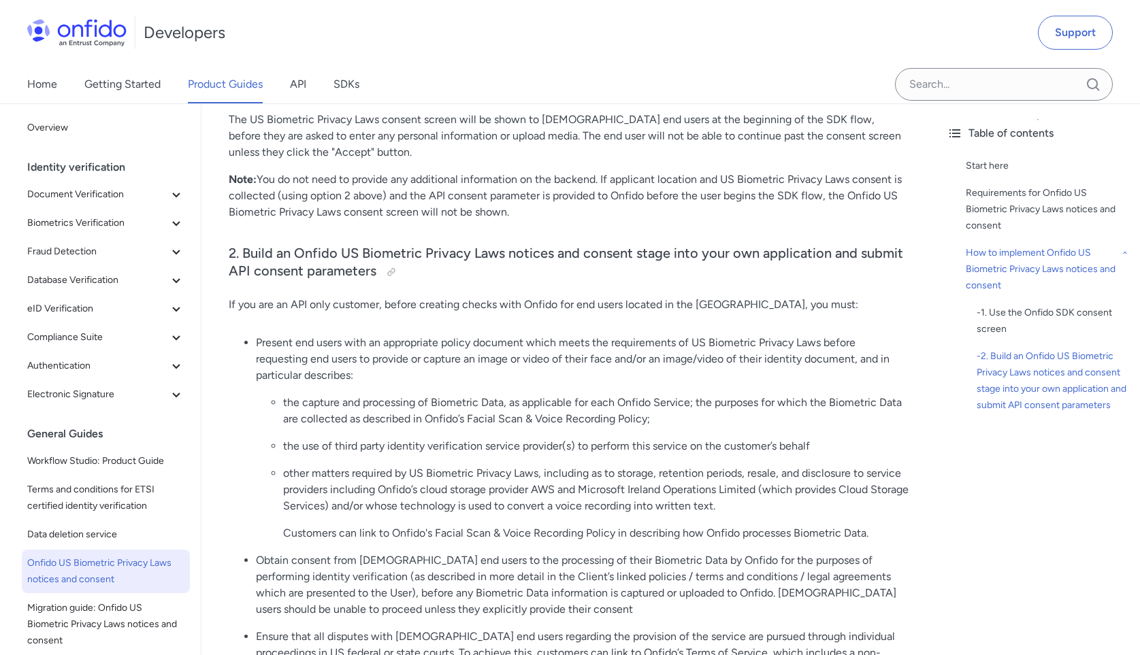
scroll to position [1663, 0]
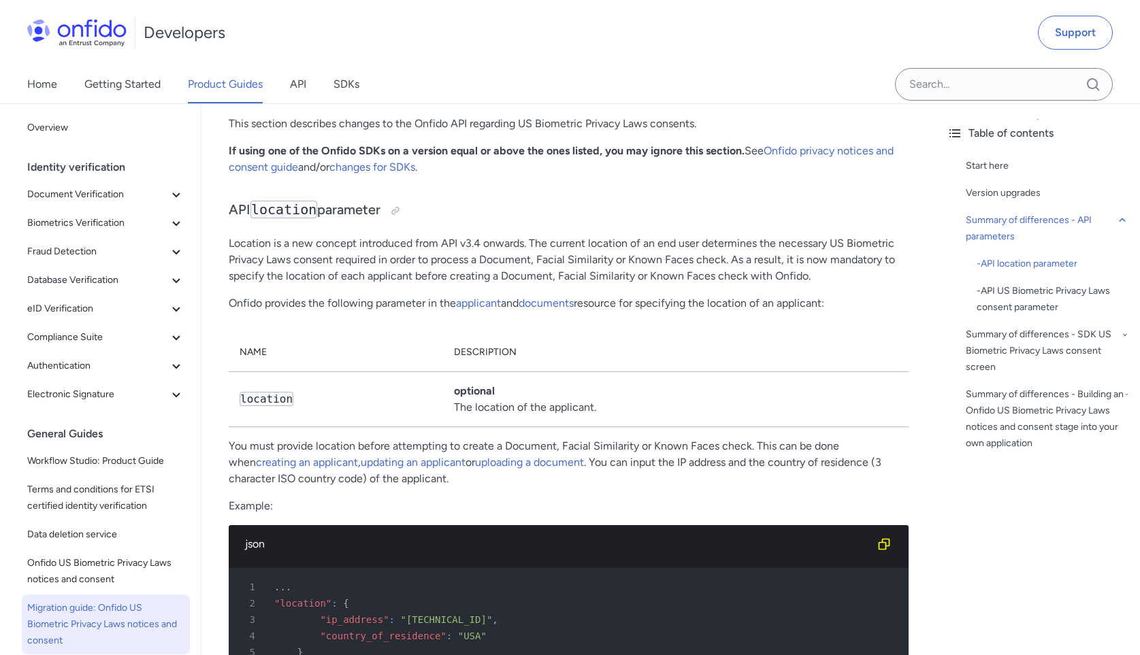
scroll to position [852, 0]
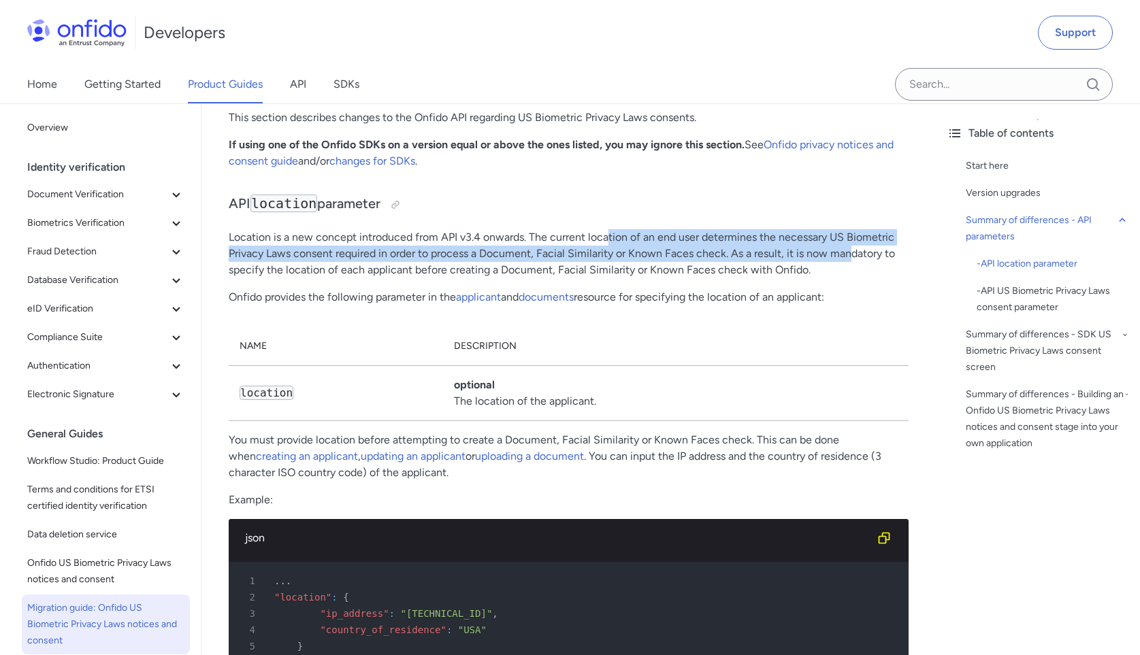
drag, startPoint x: 606, startPoint y: 257, endPoint x: 849, endPoint y: 276, distance: 243.1
click at [849, 276] on p "Location is a new concept introduced from API v3.4 onwards. The current locatio…" at bounding box center [569, 253] width 680 height 49
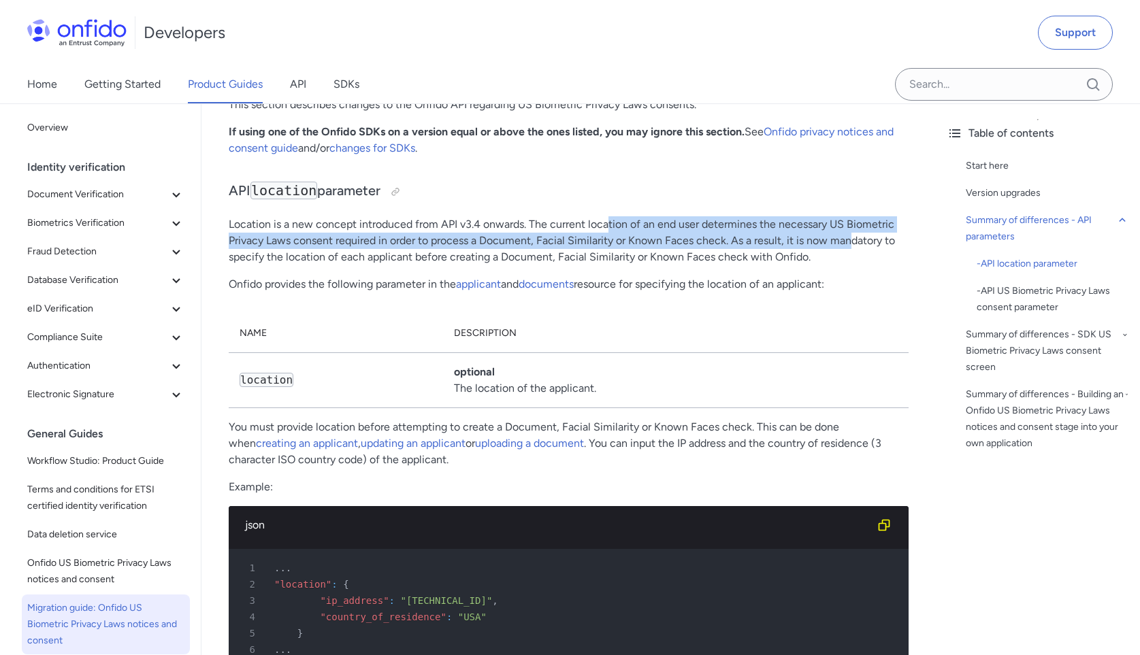
scroll to position [866, 0]
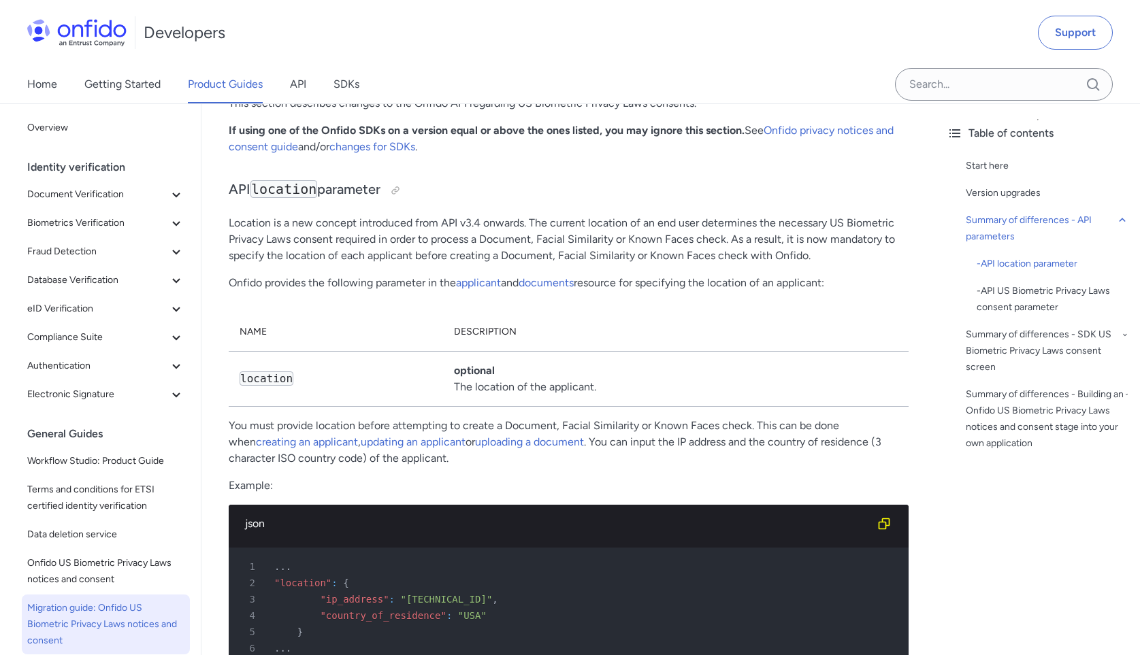
click at [843, 264] on p "Location is a new concept introduced from API v3.4 onwards. The current locatio…" at bounding box center [569, 239] width 680 height 49
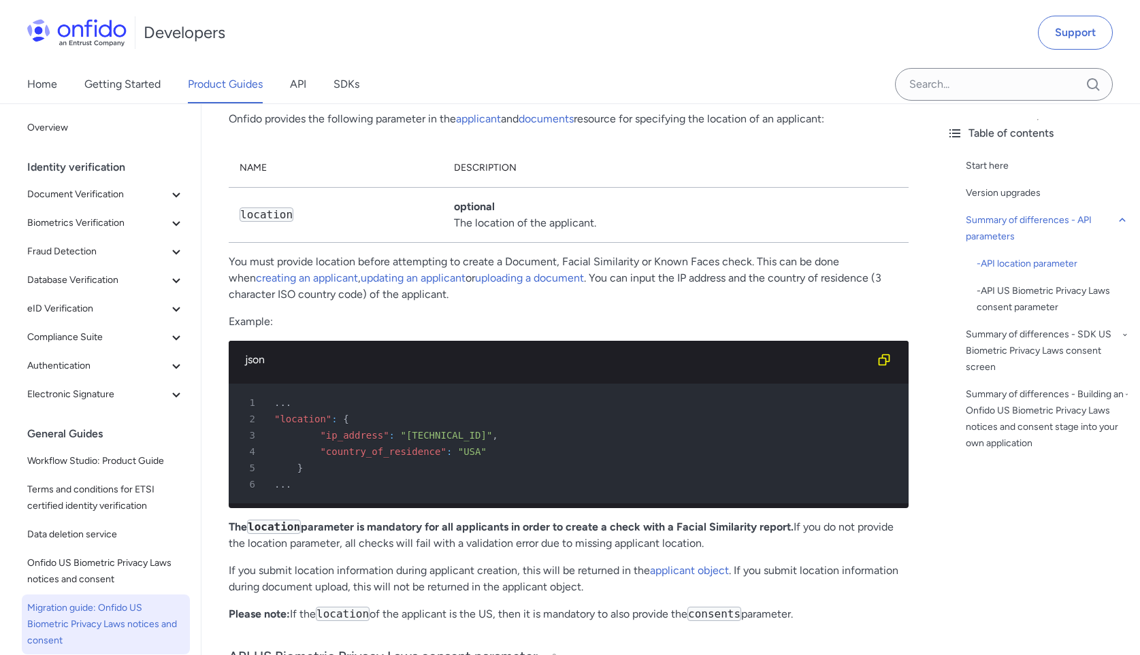
scroll to position [1033, 0]
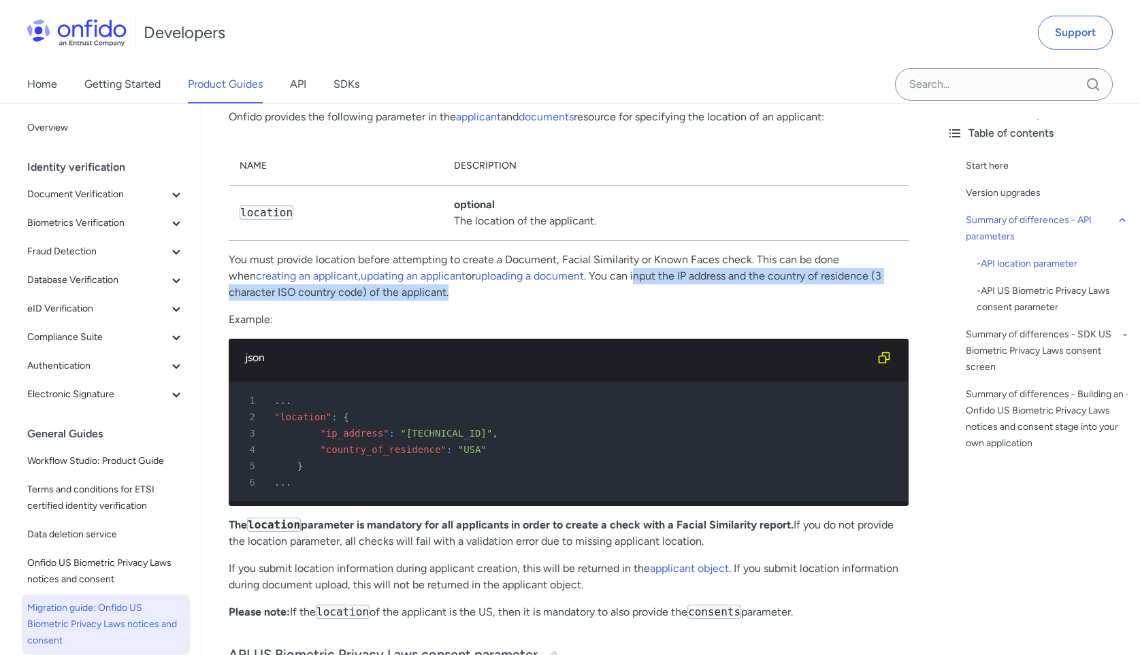
drag, startPoint x: 572, startPoint y: 289, endPoint x: 572, endPoint y: 305, distance: 16.3
click at [572, 301] on p "You must provide location before attempting to create a Document, Facial Simila…" at bounding box center [569, 276] width 680 height 49
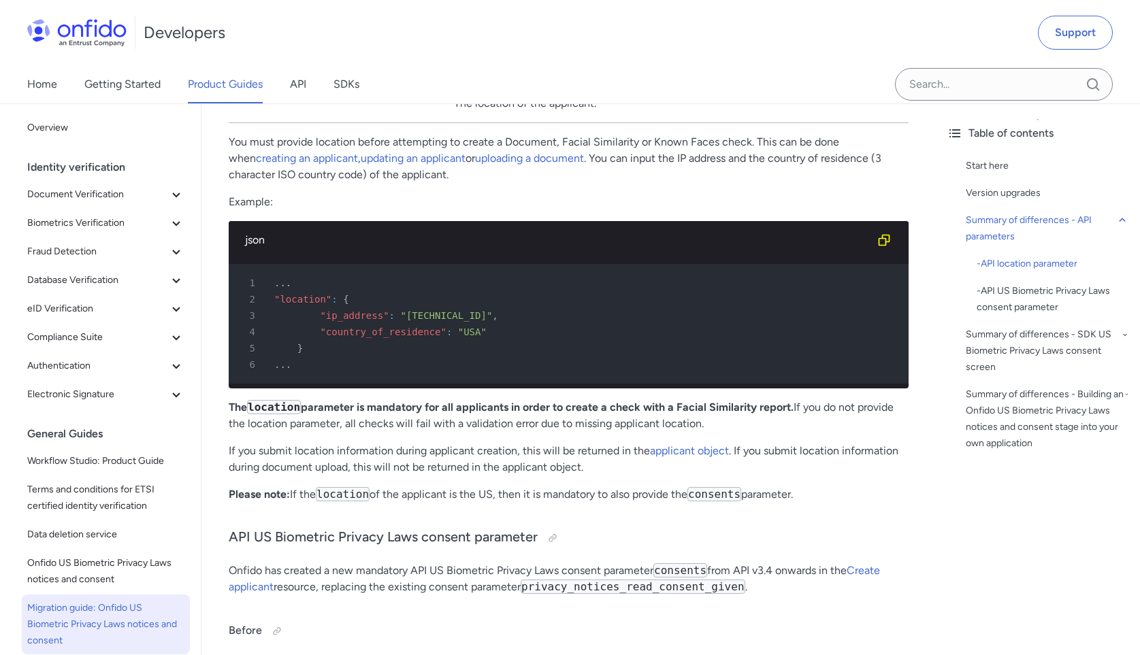
scroll to position [1151, 0]
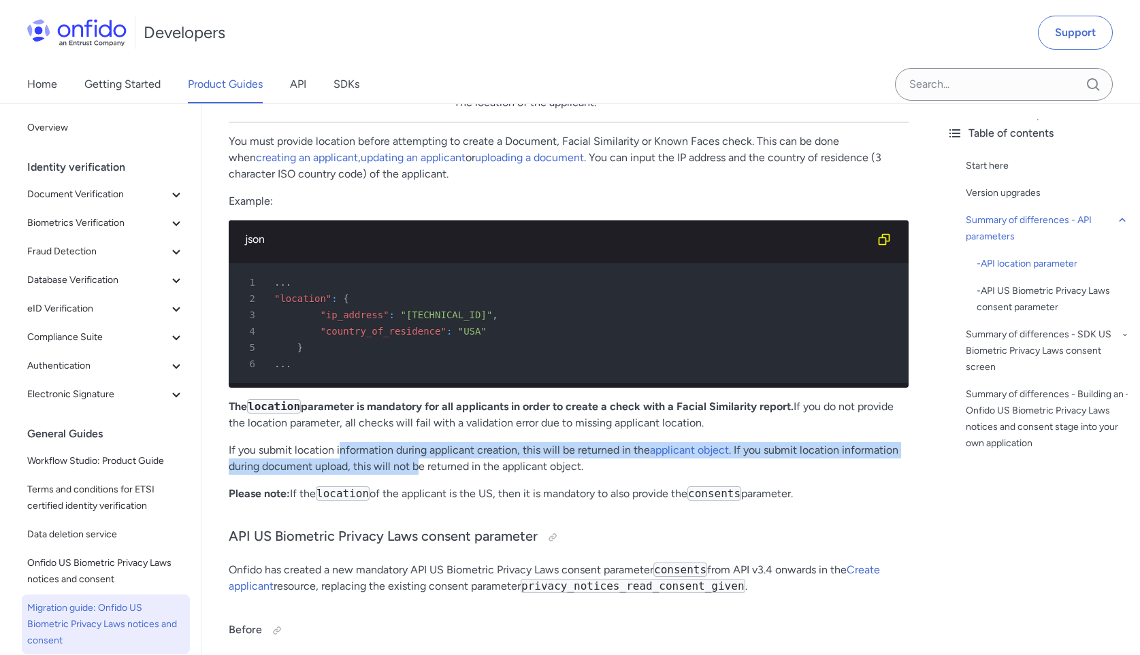
drag, startPoint x: 338, startPoint y: 471, endPoint x: 419, endPoint y: 476, distance: 81.1
click at [419, 475] on p "If you submit location information during applicant creation, this will be retu…" at bounding box center [569, 458] width 680 height 33
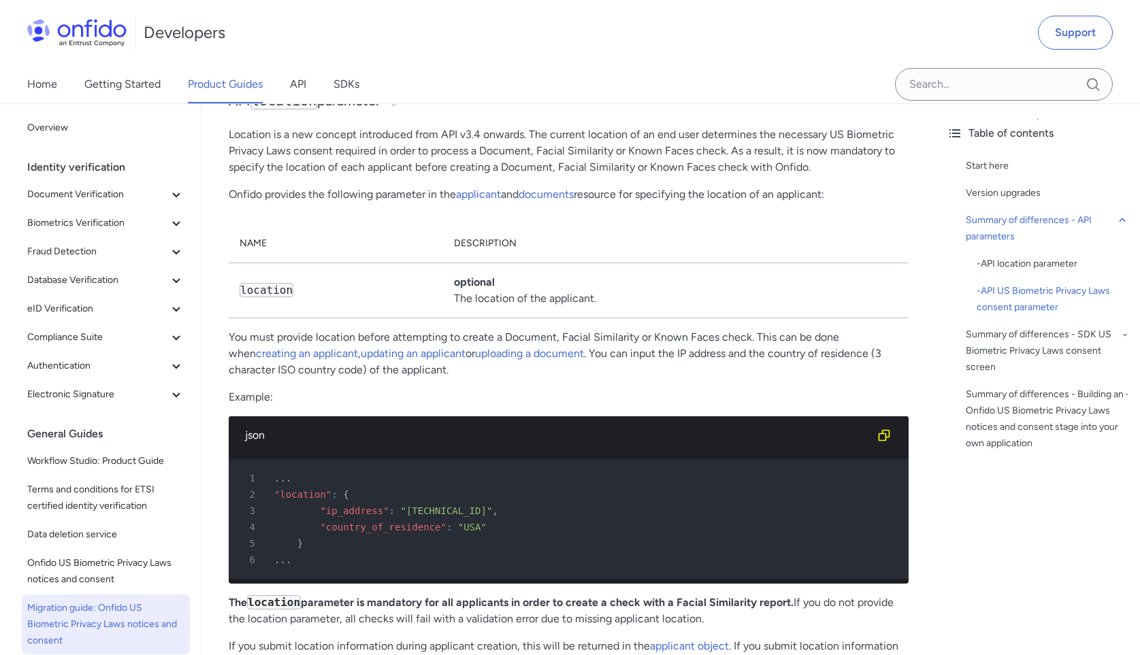
scroll to position [943, 0]
